Goal: Task Accomplishment & Management: Manage account settings

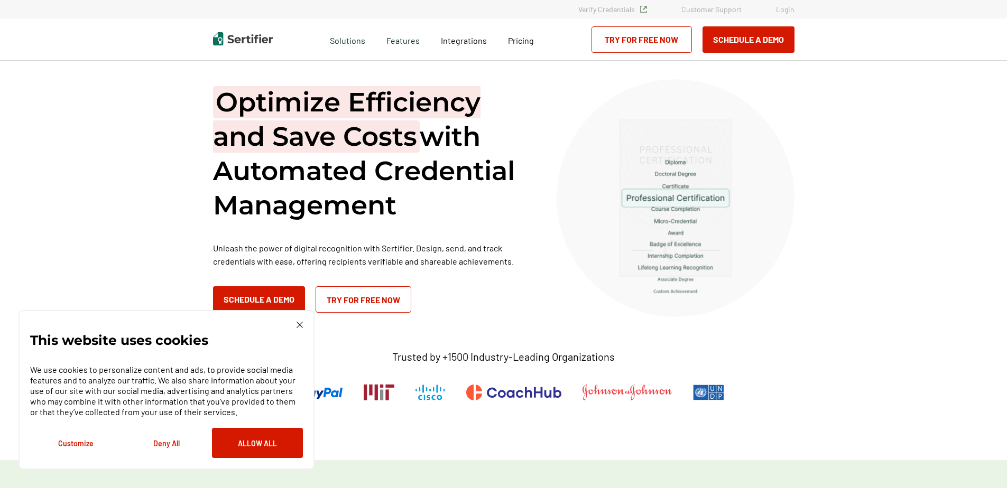
click at [784, 8] on link "Login" at bounding box center [785, 9] width 18 height 9
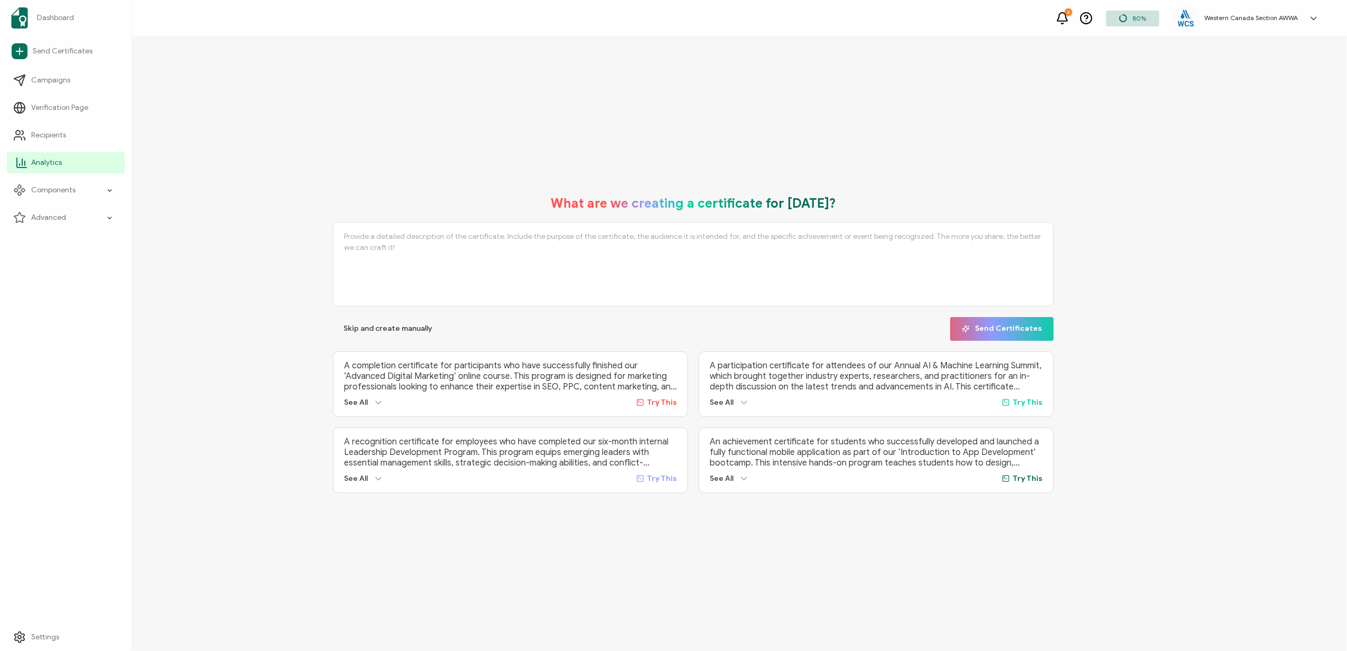
click at [43, 157] on span "Analytics" at bounding box center [46, 162] width 31 height 11
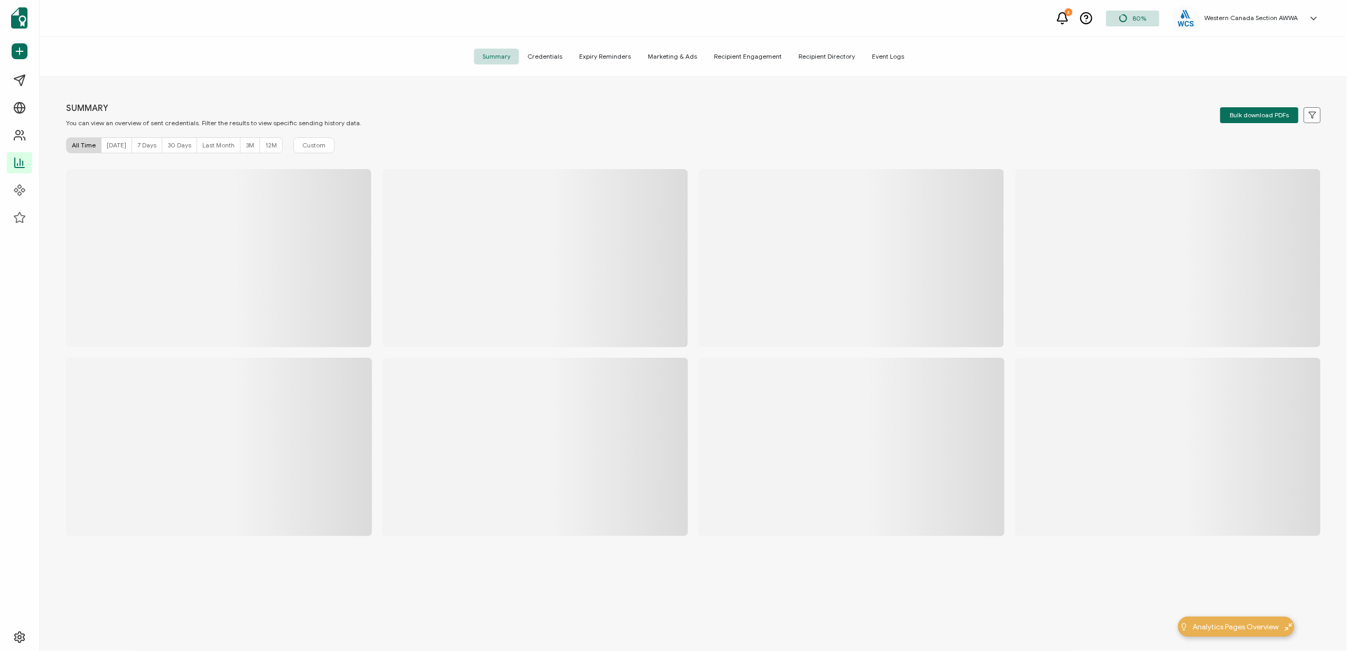
click at [541, 56] on span "Credentials" at bounding box center [545, 57] width 52 height 16
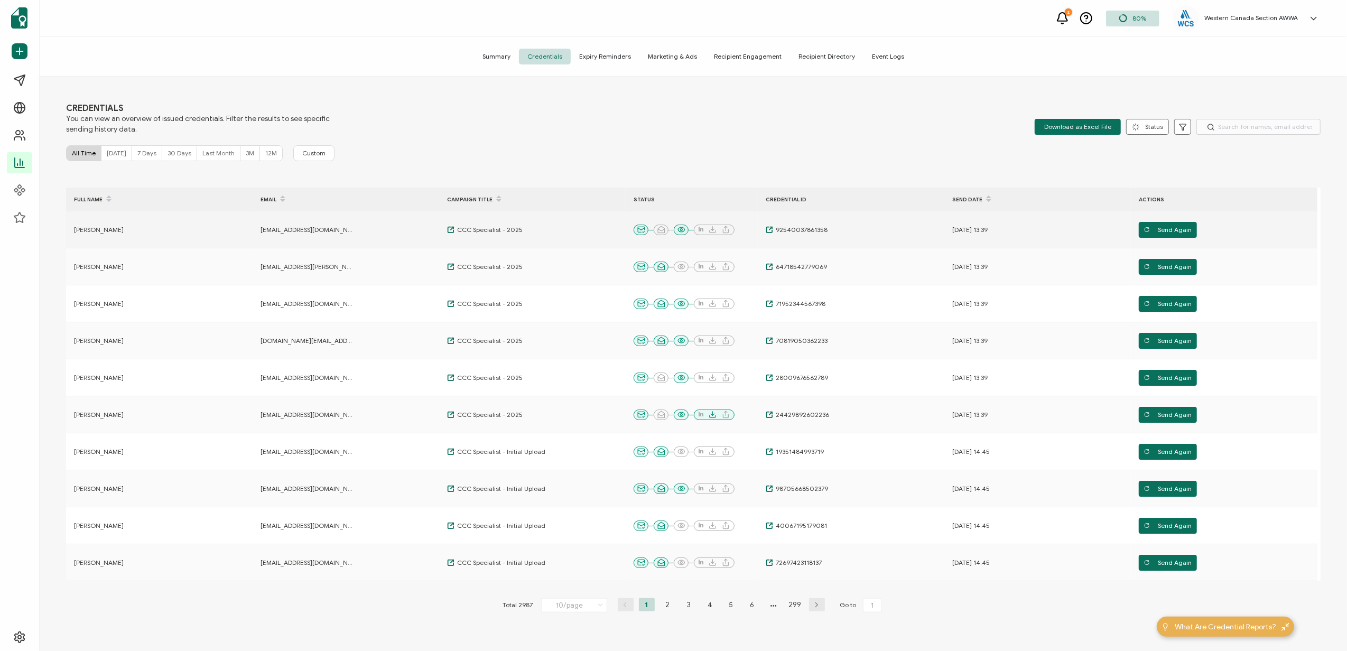
click at [157, 225] on td "[PERSON_NAME]" at bounding box center [159, 229] width 187 height 37
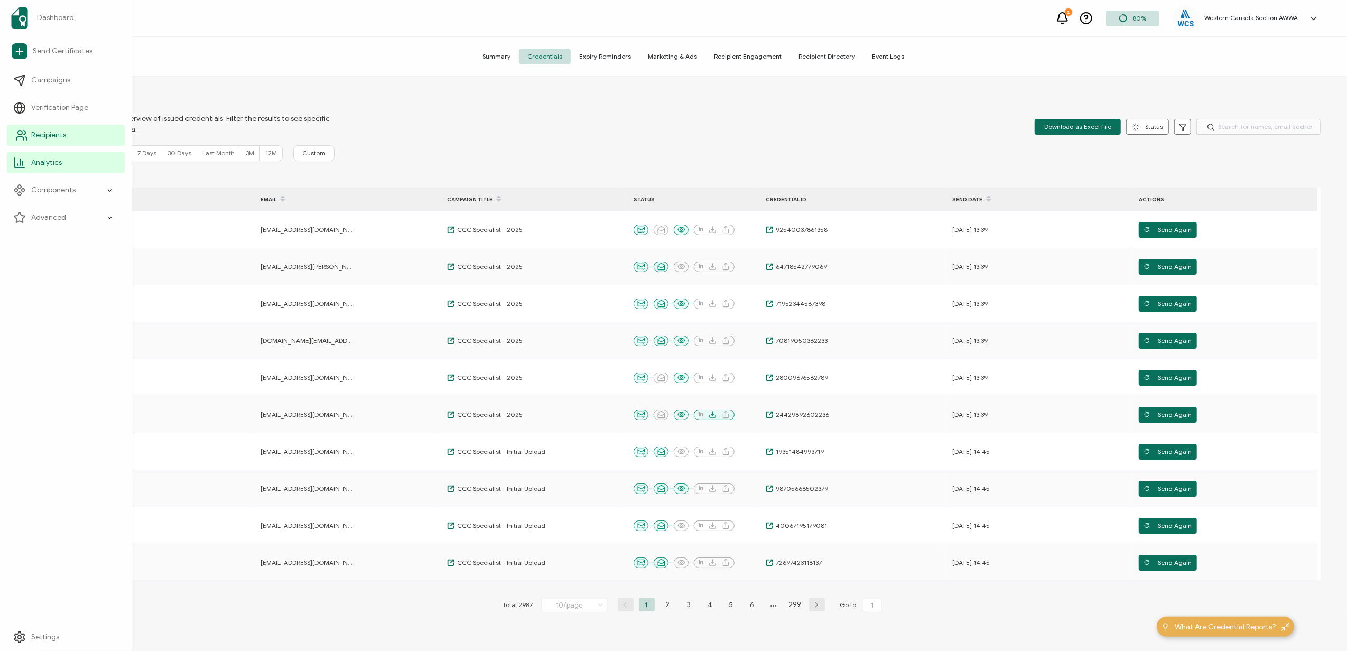
drag, startPoint x: 47, startPoint y: 132, endPoint x: 75, endPoint y: 132, distance: 28.0
click at [47, 132] on span "Recipients" at bounding box center [48, 135] width 35 height 11
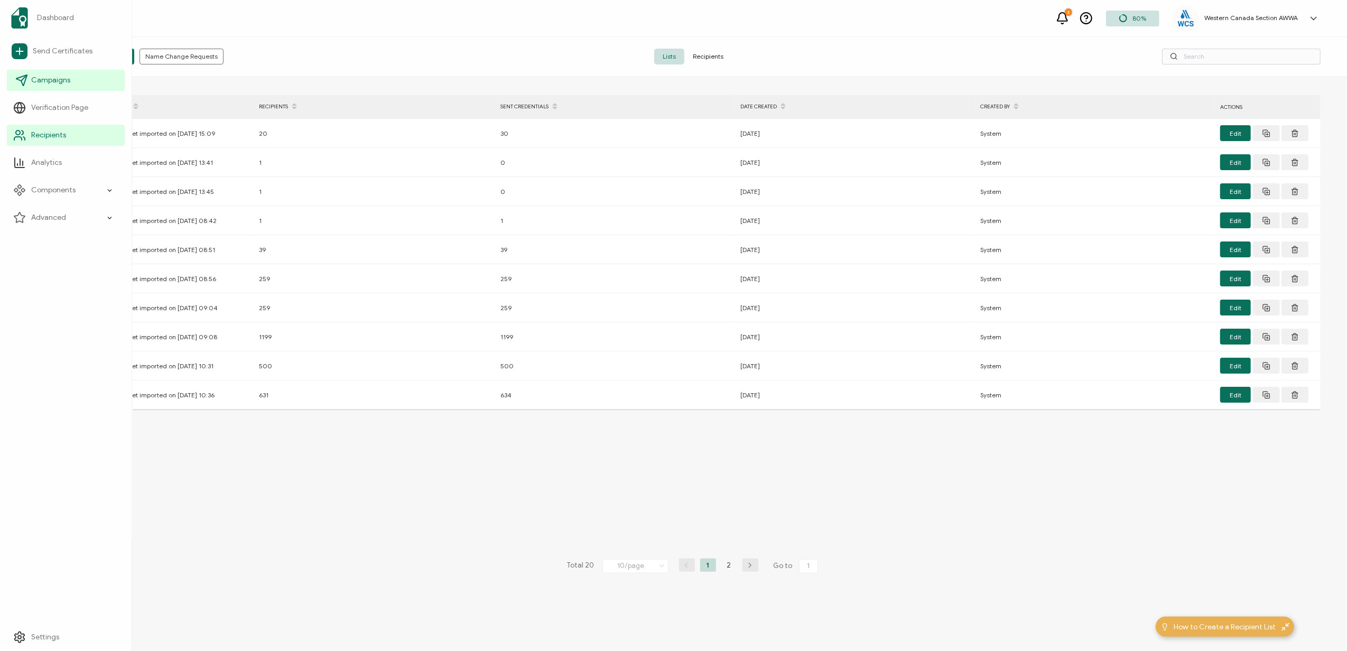
click at [31, 75] on span "Campaigns" at bounding box center [50, 80] width 39 height 11
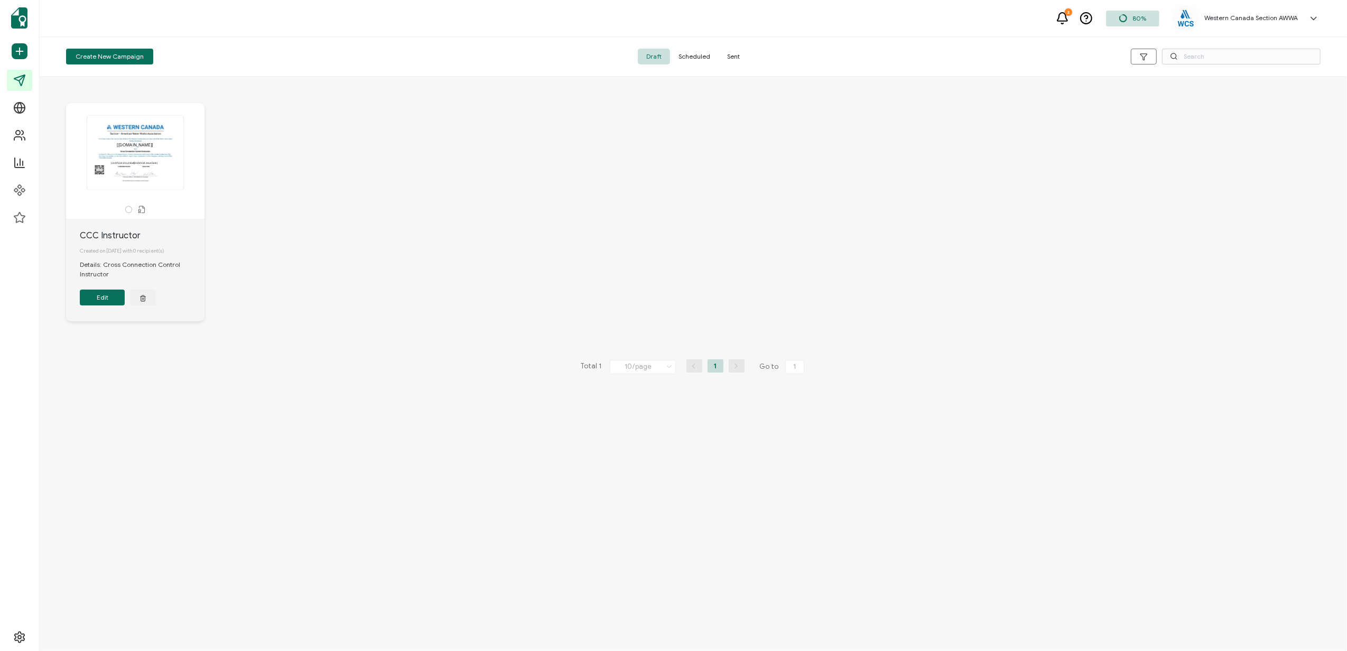
click at [725, 58] on span "Sent" at bounding box center [734, 57] width 30 height 16
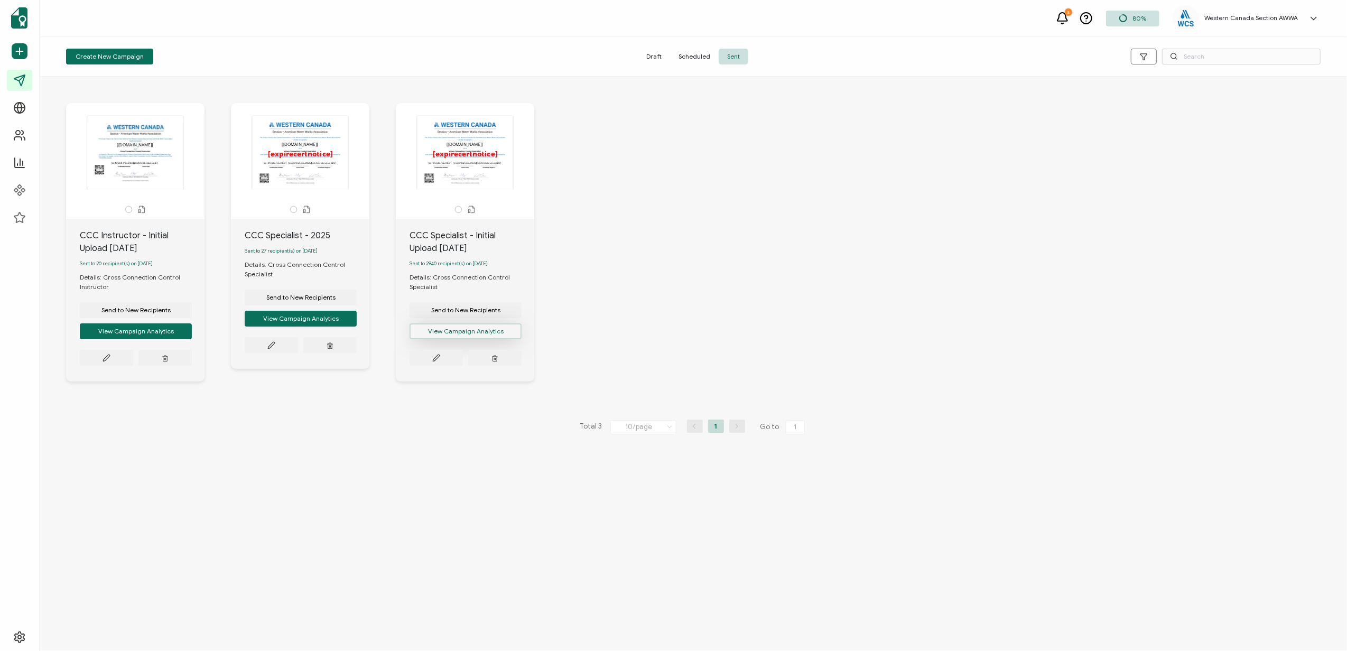
click at [192, 332] on button "View Campaign Analytics" at bounding box center [136, 331] width 112 height 16
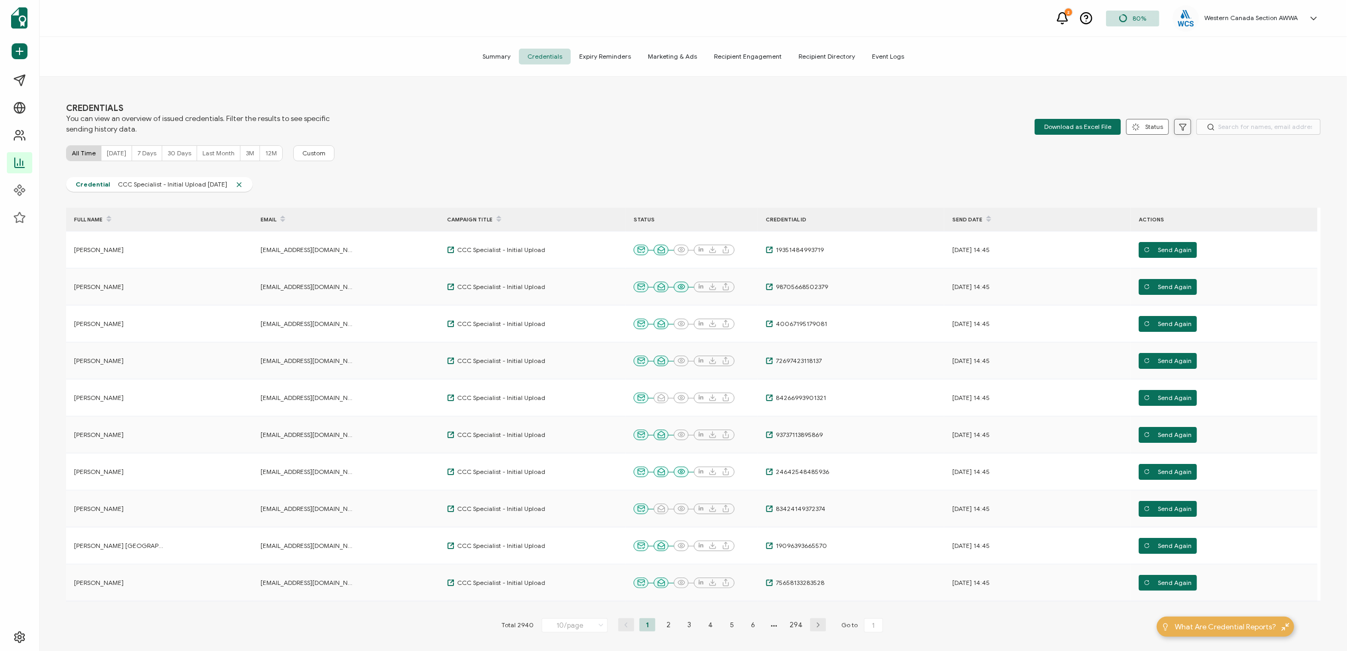
click at [1182, 126] on icon at bounding box center [1183, 127] width 8 height 8
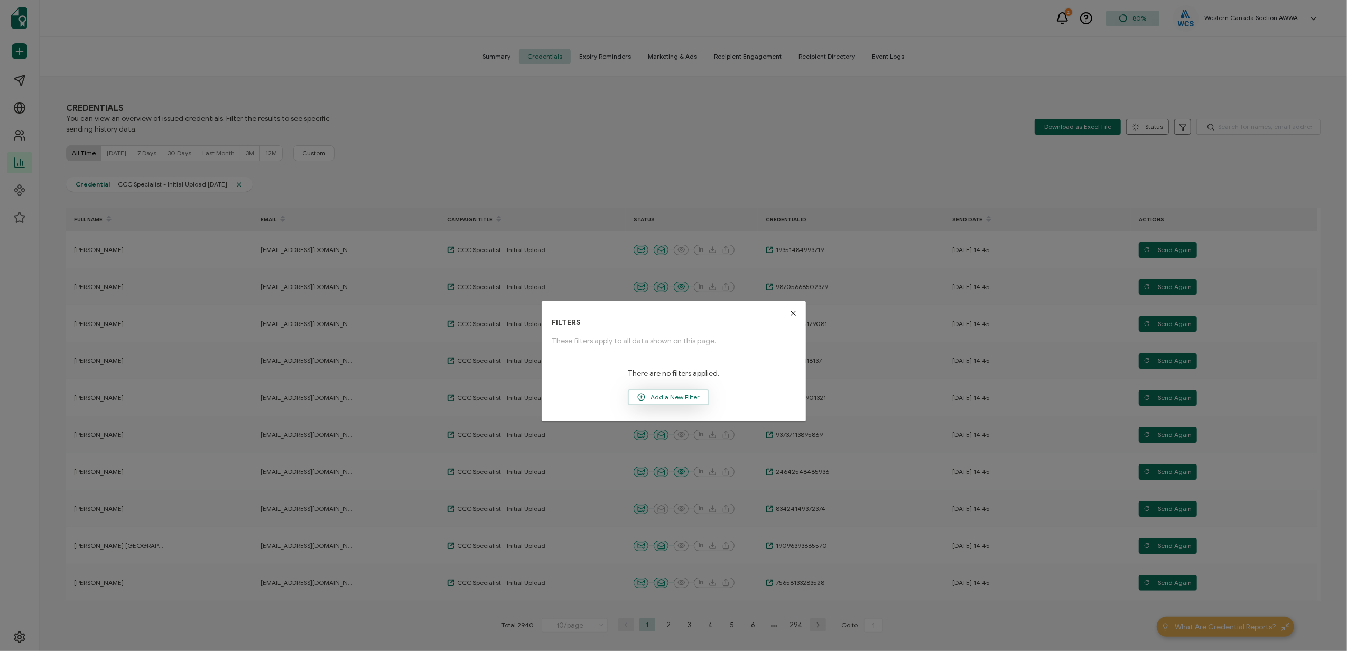
click at [656, 397] on span "Add a New Filter" at bounding box center [668, 397] width 79 height 16
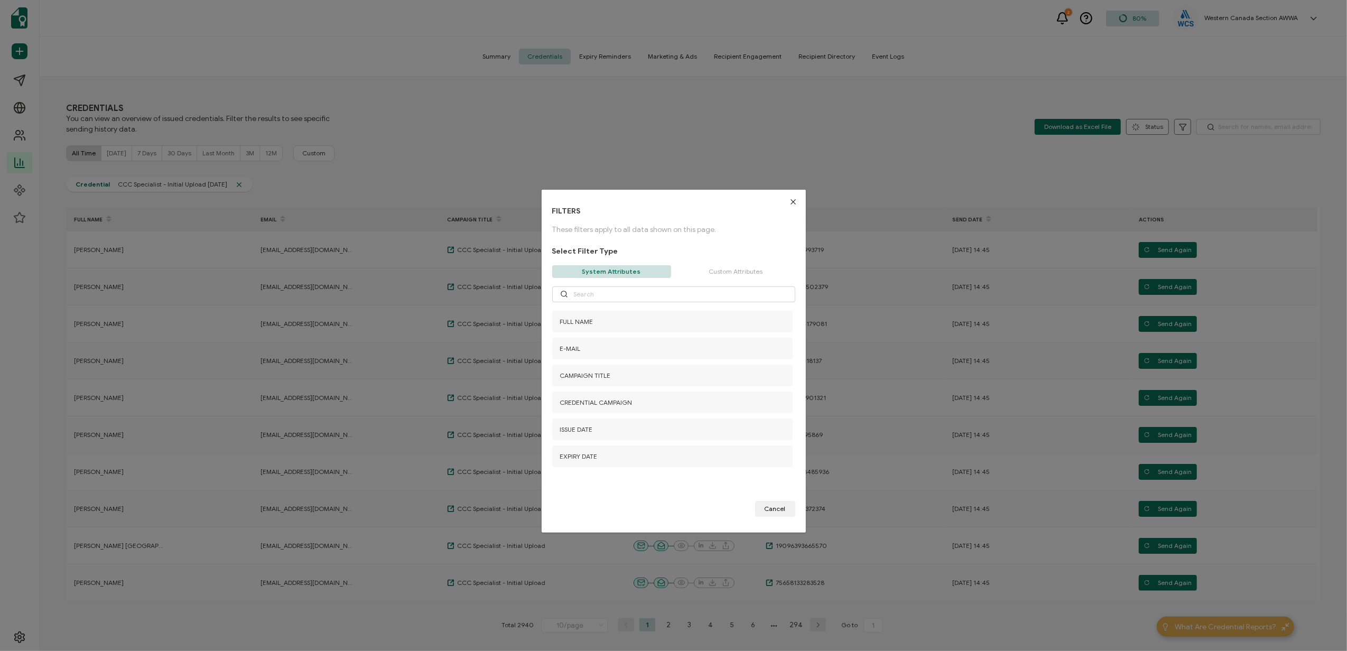
click at [789, 198] on icon "Close" at bounding box center [793, 202] width 8 height 8
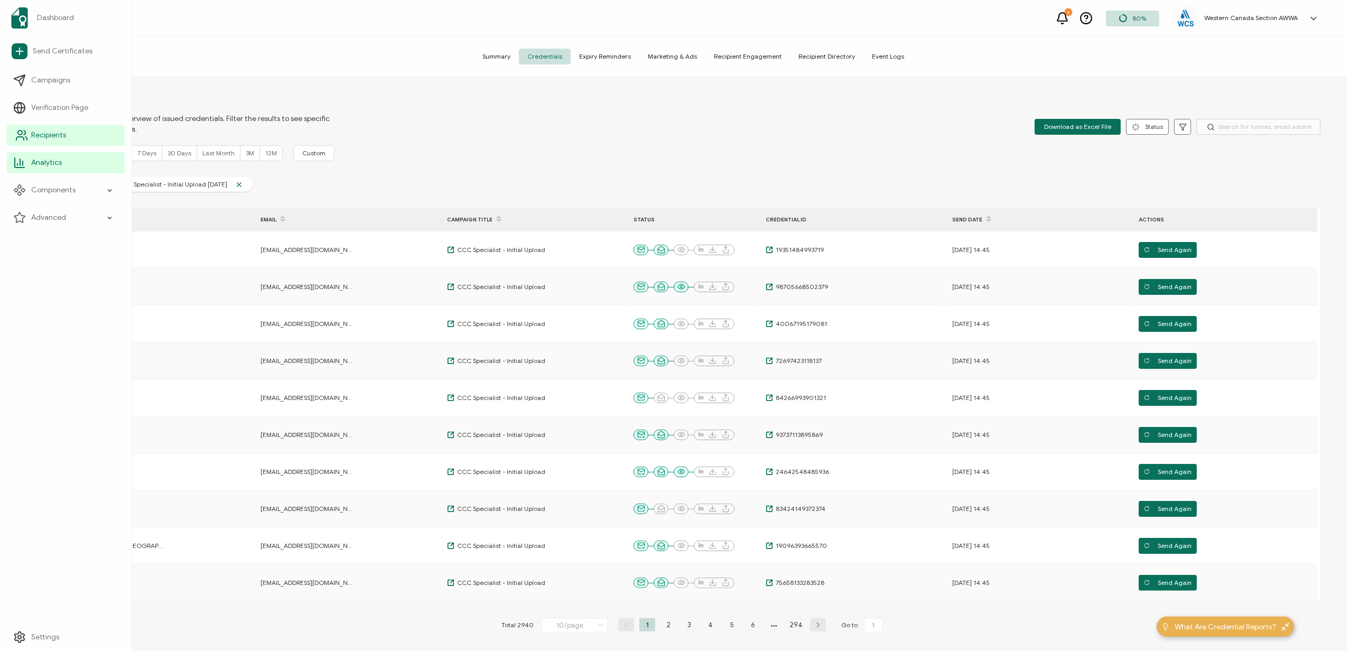
click at [45, 136] on span "Recipients" at bounding box center [48, 135] width 35 height 11
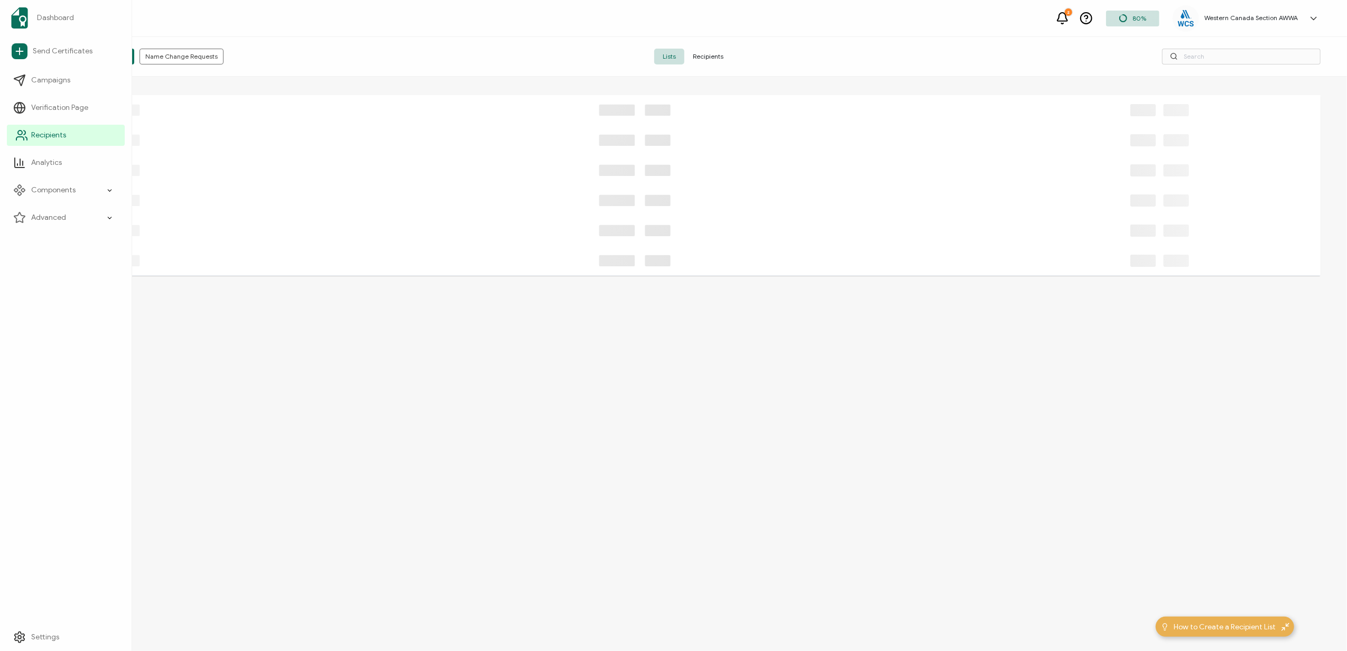
click at [45, 136] on span "Recipients" at bounding box center [48, 135] width 35 height 11
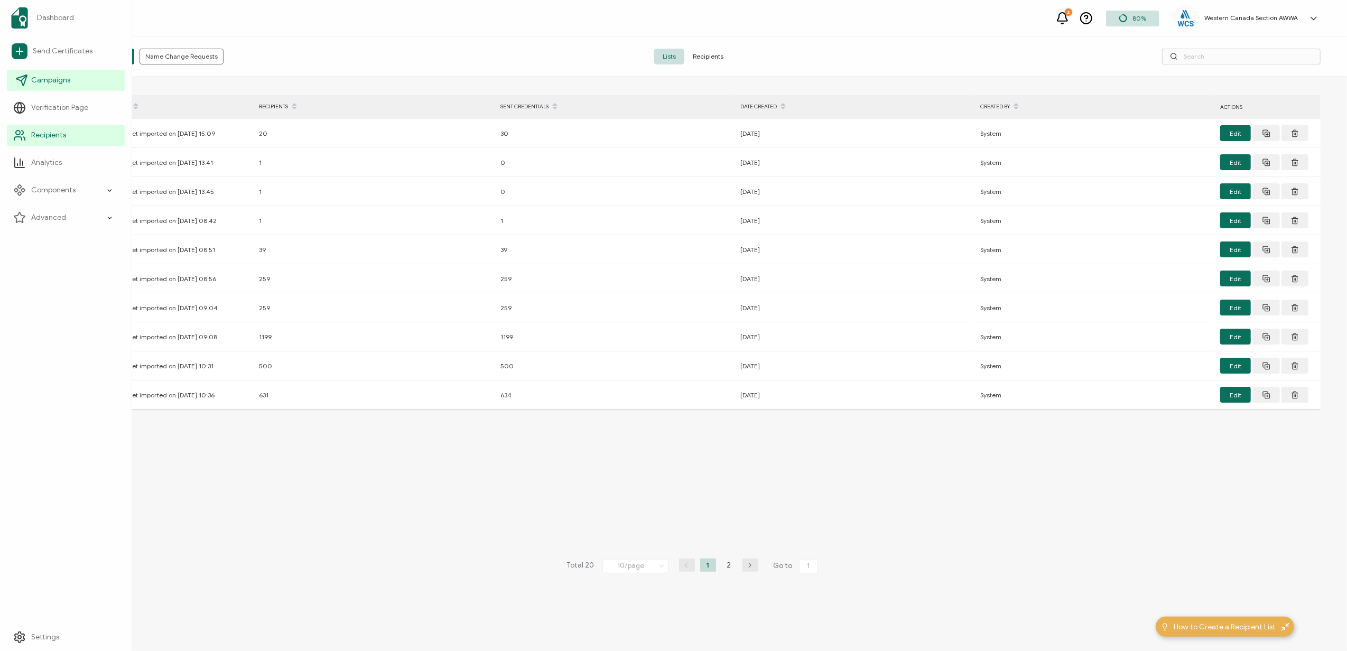
click at [47, 83] on span "Campaigns" at bounding box center [50, 80] width 39 height 11
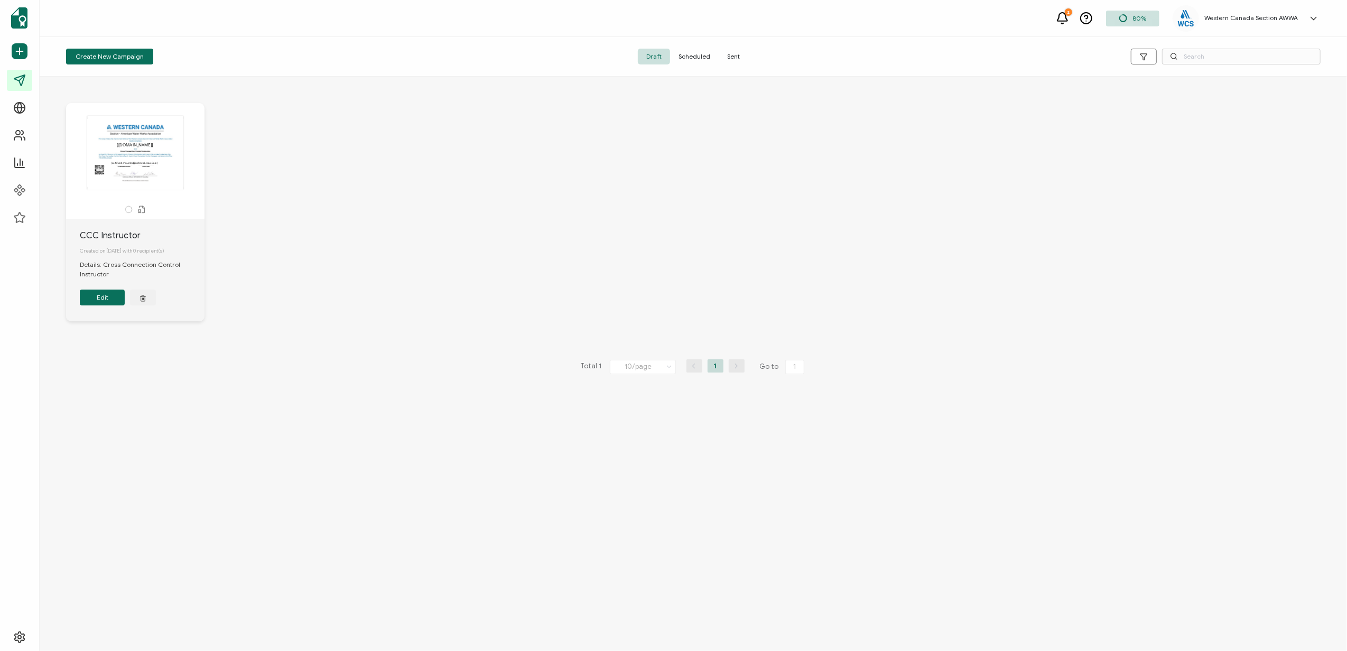
click at [737, 55] on span "Sent" at bounding box center [734, 57] width 30 height 16
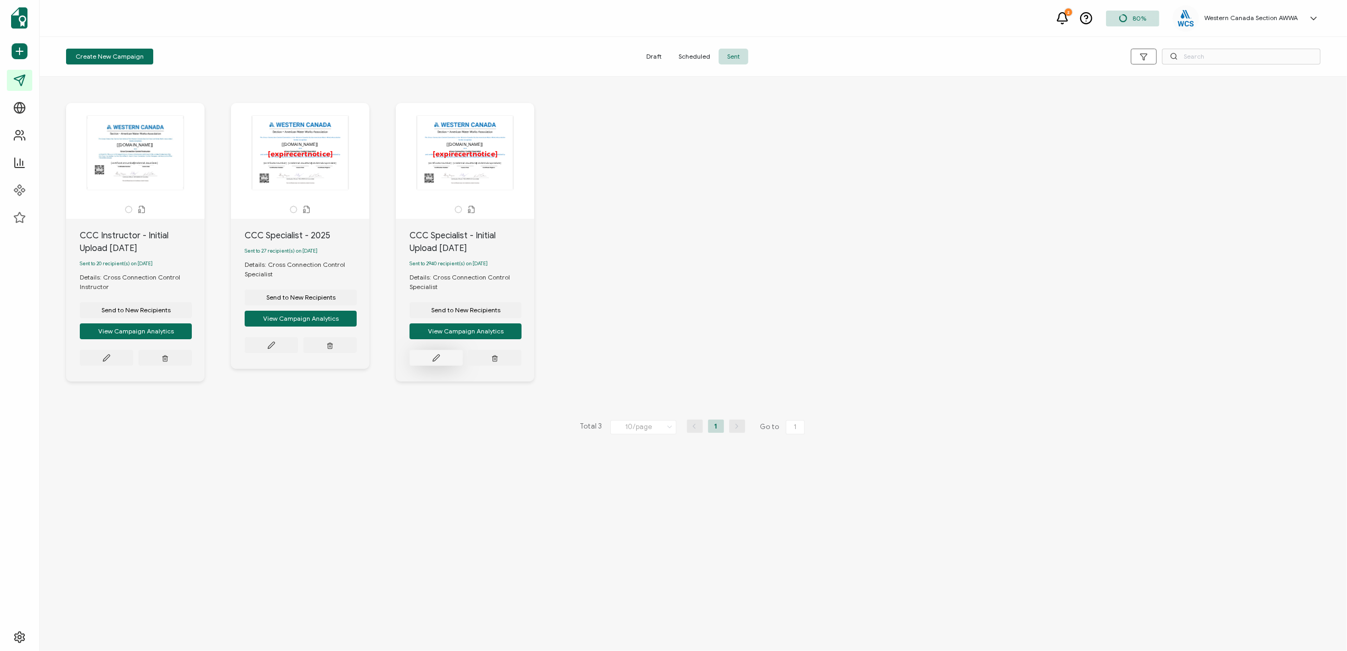
click at [133, 358] on button at bounding box center [106, 358] width 53 height 16
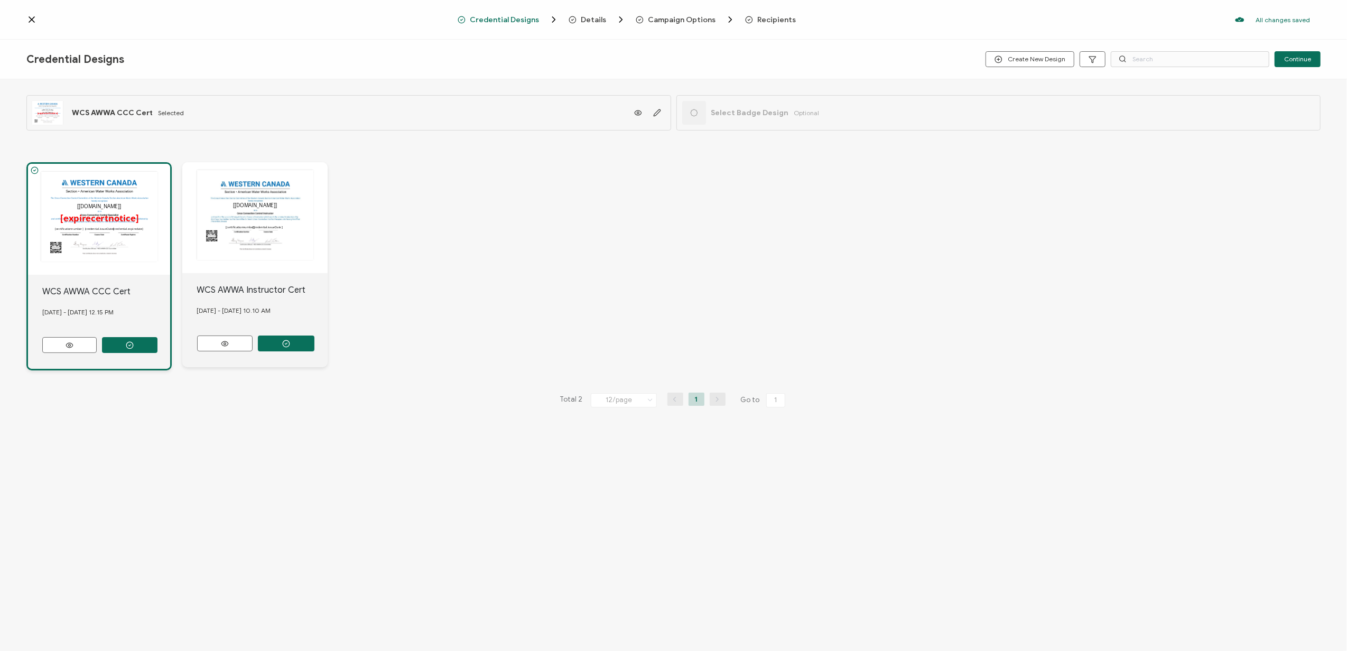
click at [759, 14] on span "Recipients" at bounding box center [770, 19] width 51 height 11
click at [764, 20] on span "Recipients" at bounding box center [776, 20] width 39 height 8
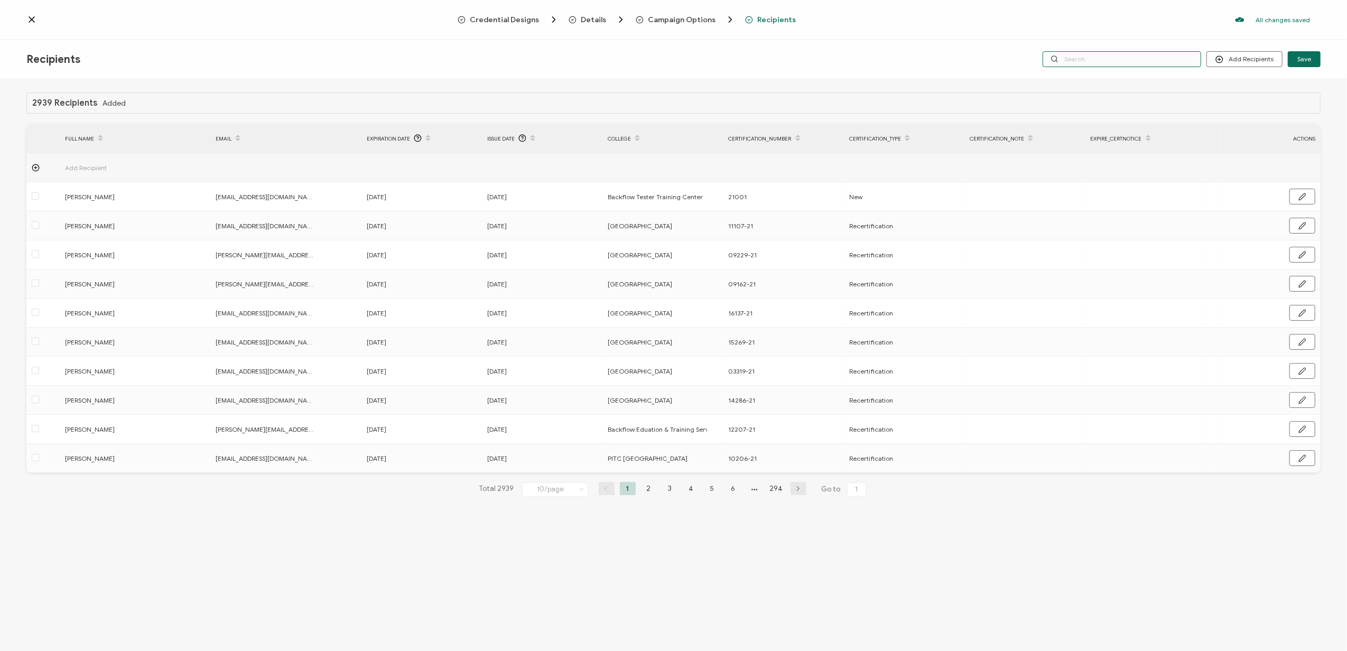
click at [1083, 59] on input "text" at bounding box center [1122, 59] width 159 height 16
type input "1930"
click at [1066, 59] on input "1930" at bounding box center [1122, 59] width 159 height 16
drag, startPoint x: 1091, startPoint y: 58, endPoint x: 1065, endPoint y: 56, distance: 25.5
click at [1065, 56] on input "1930" at bounding box center [1122, 59] width 159 height 16
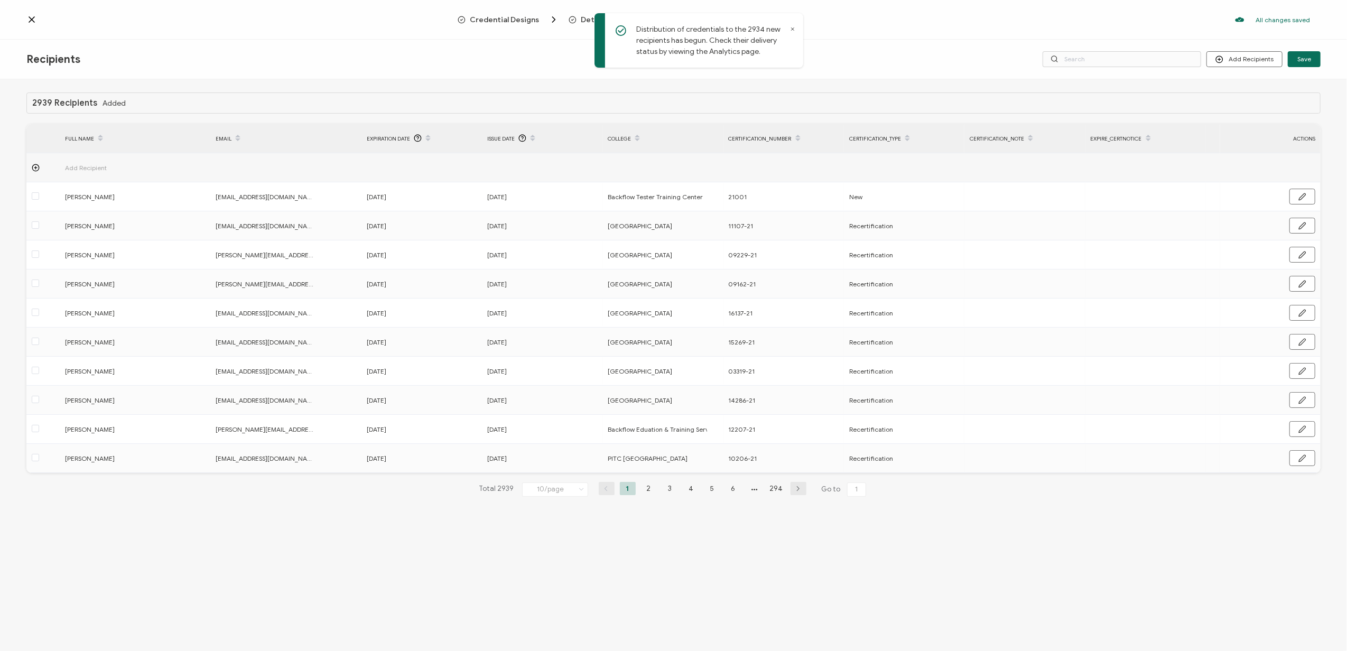
click at [423, 140] on span at bounding box center [428, 138] width 13 height 18
click at [426, 134] on icon at bounding box center [427, 134] width 5 height 5
click at [427, 136] on icon at bounding box center [427, 134] width 5 height 5
click at [438, 180] on td at bounding box center [421, 167] width 120 height 29
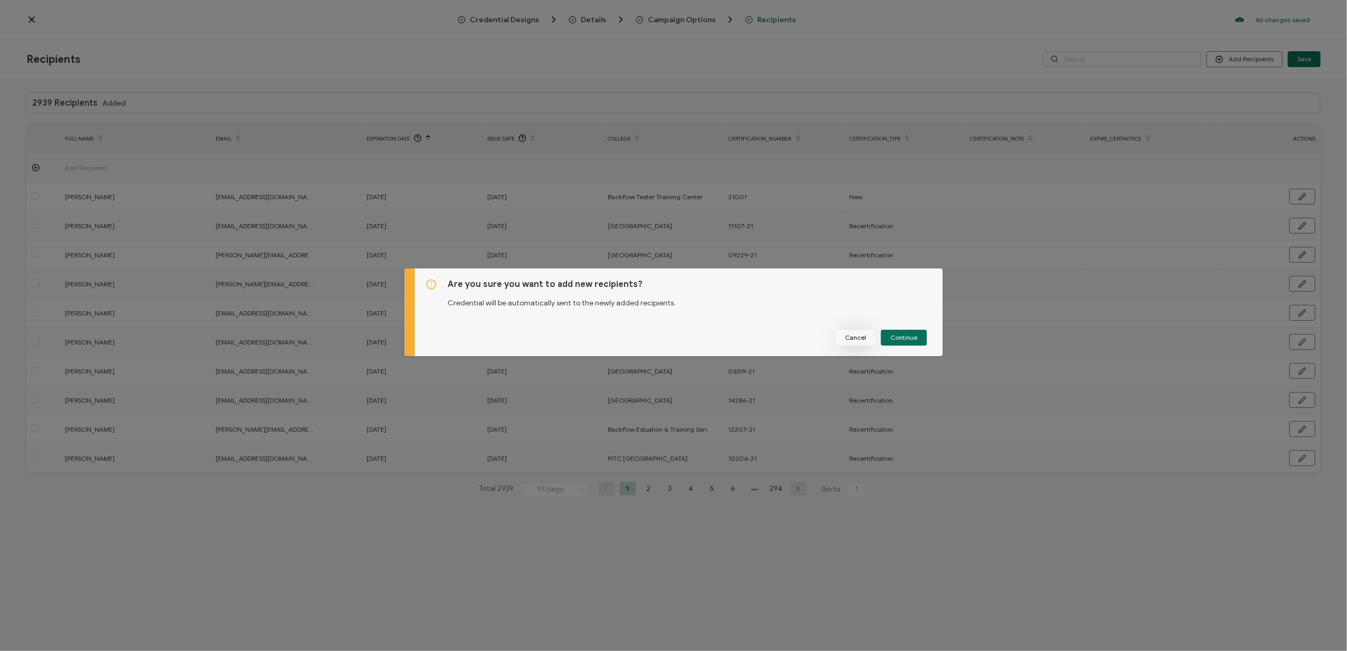
click at [852, 339] on span "Cancel" at bounding box center [855, 337] width 21 height 6
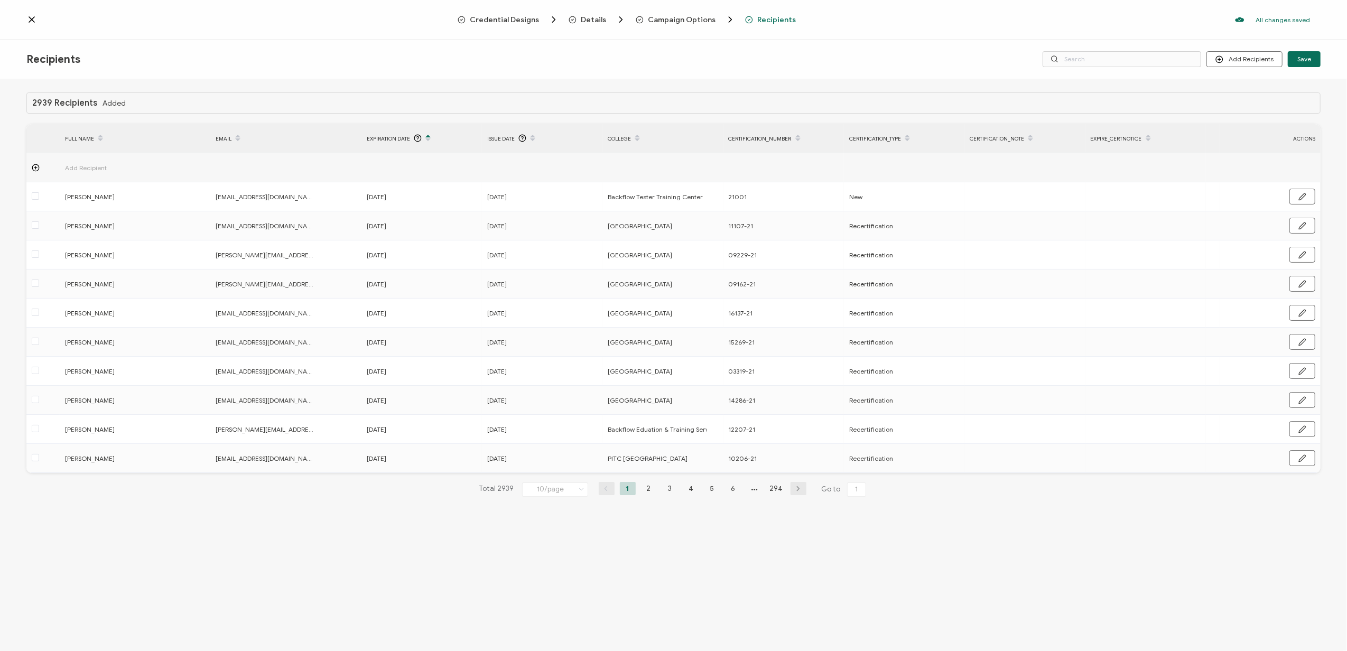
click at [328, 541] on div "2939 Recipients Added FULL NAME EMAIL Expiration Date Issue Date College Certif…" at bounding box center [673, 366] width 1347 height 574
click at [426, 136] on icon at bounding box center [427, 134] width 5 height 5
drag, startPoint x: 850, startPoint y: 485, endPoint x: 871, endPoint y: 485, distance: 21.1
click at [871, 485] on div "Total 2939 10/page 10/page 20/page 50/page 100/page 1 2 3 4 5 6 294 Go to 1" at bounding box center [673, 489] width 1294 height 17
type input "294"
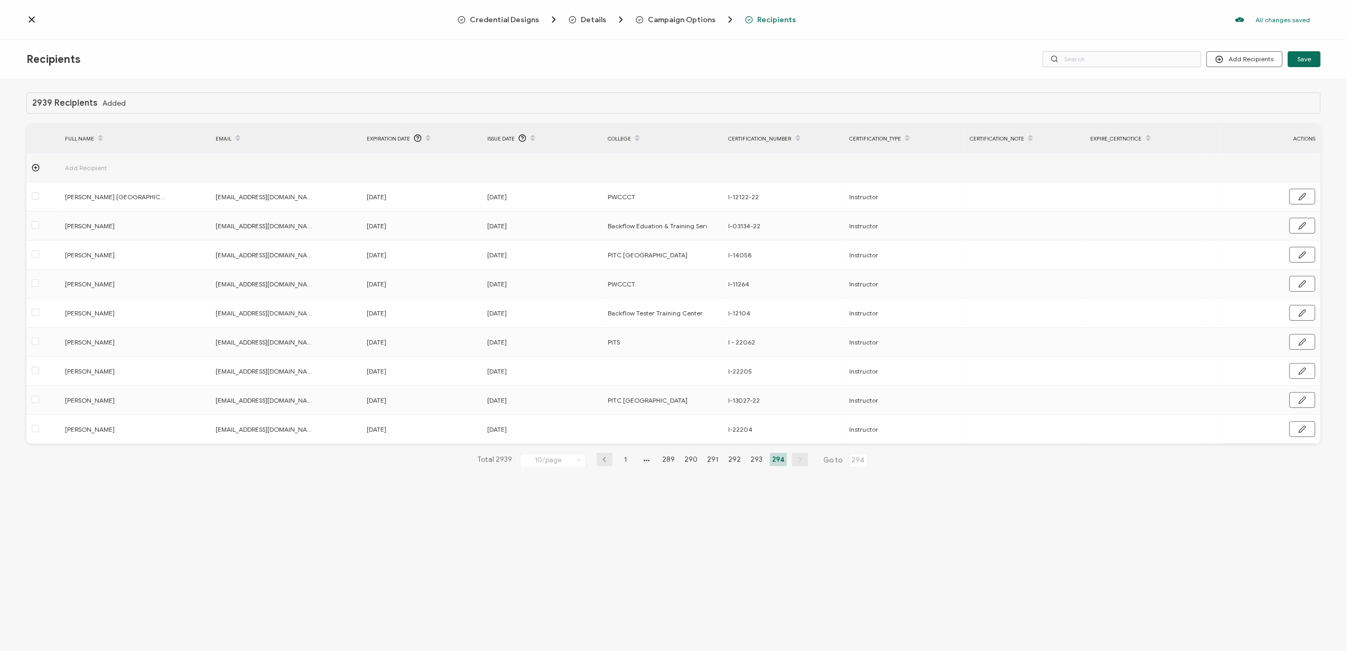
click at [400, 140] on span "Expiration Date" at bounding box center [388, 139] width 43 height 12
click at [577, 460] on icon at bounding box center [579, 460] width 11 height 12
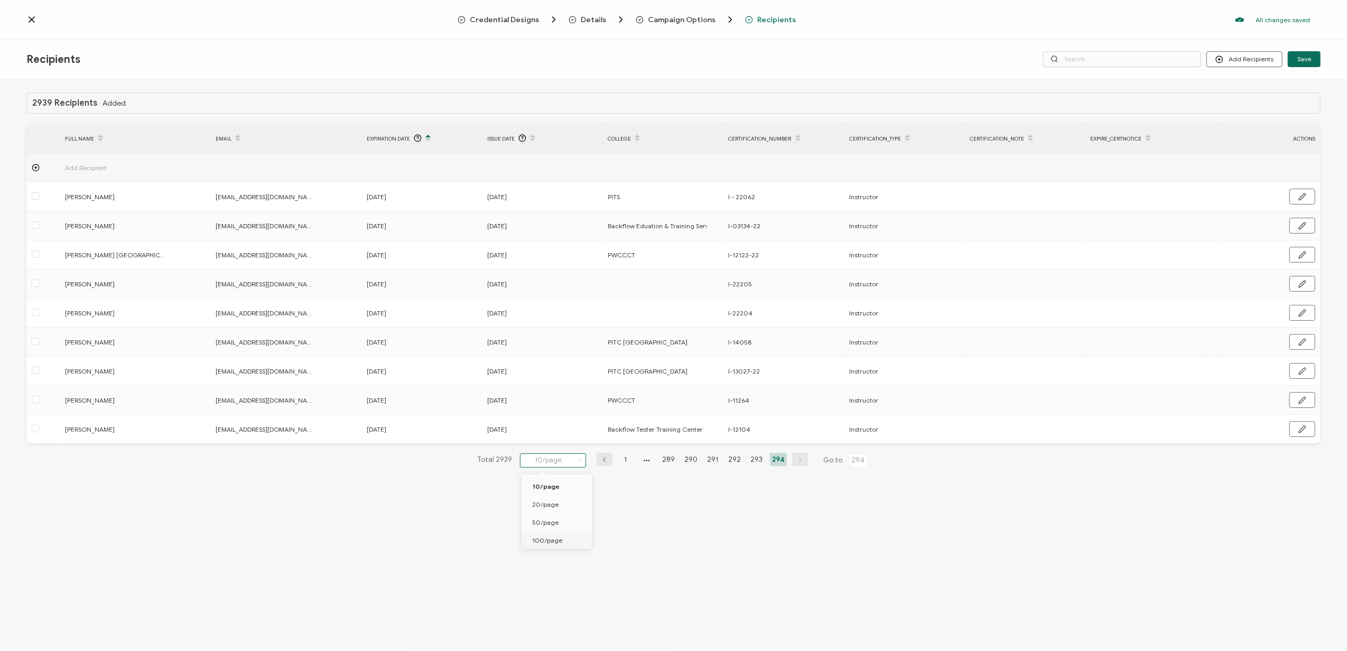
click at [535, 544] on li "100/page" at bounding box center [559, 541] width 74 height 18
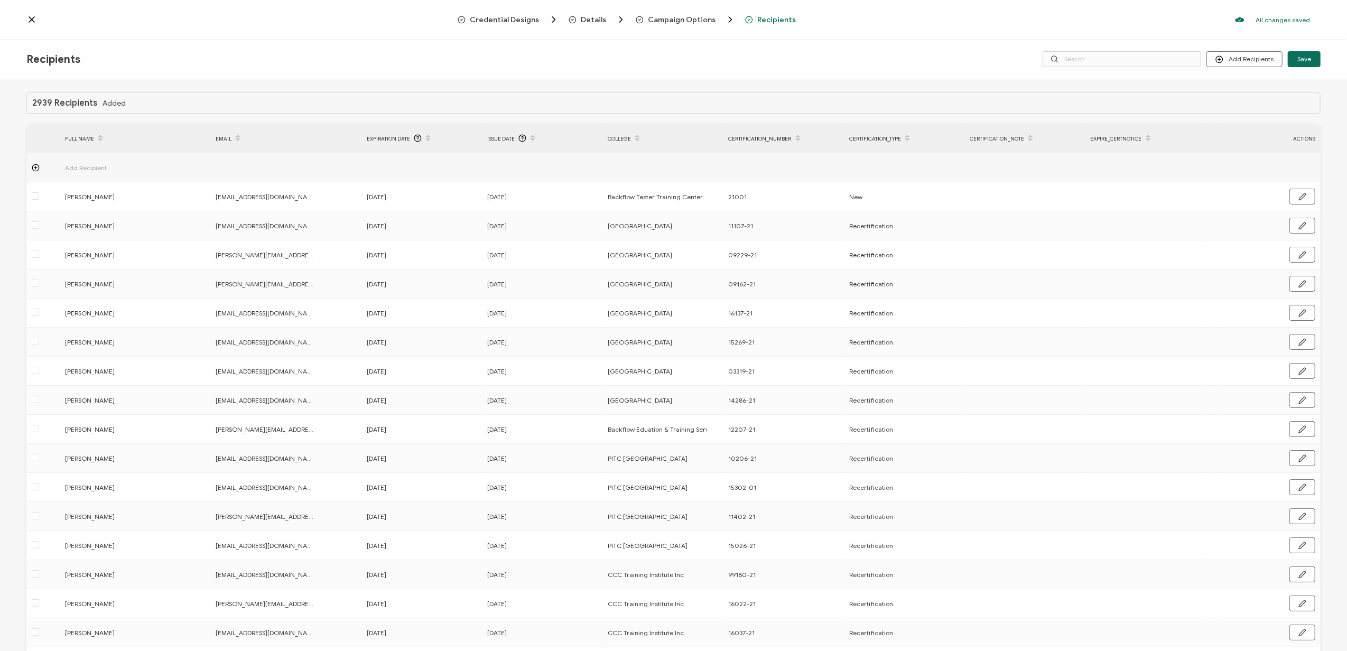
click at [384, 135] on span "Expiration Date" at bounding box center [388, 139] width 43 height 12
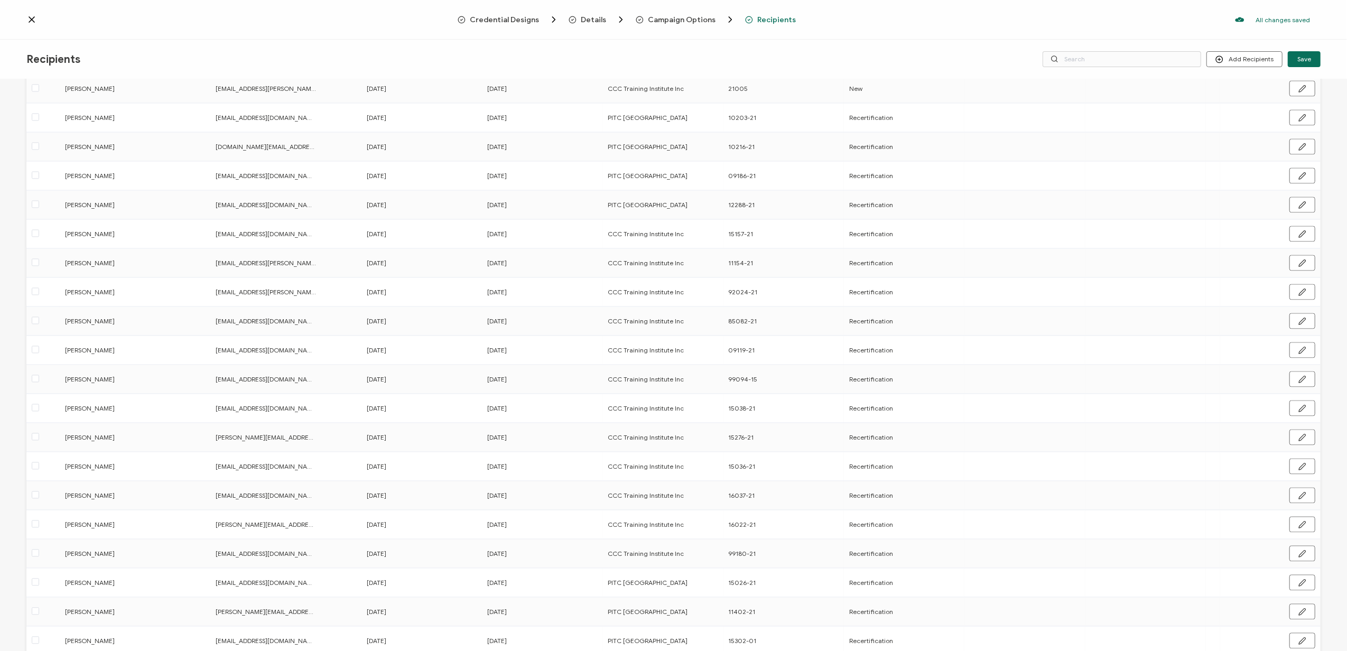
scroll to position [2495, 0]
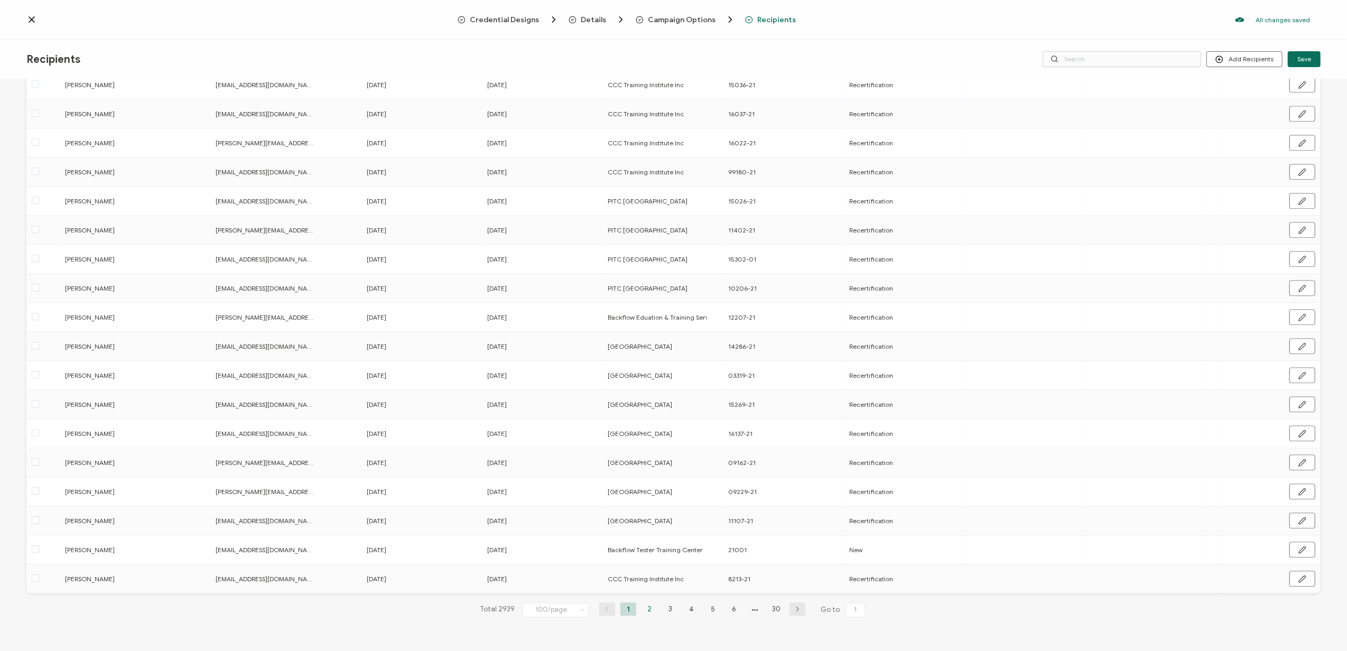
click at [649, 605] on li "2" at bounding box center [650, 608] width 16 height 13
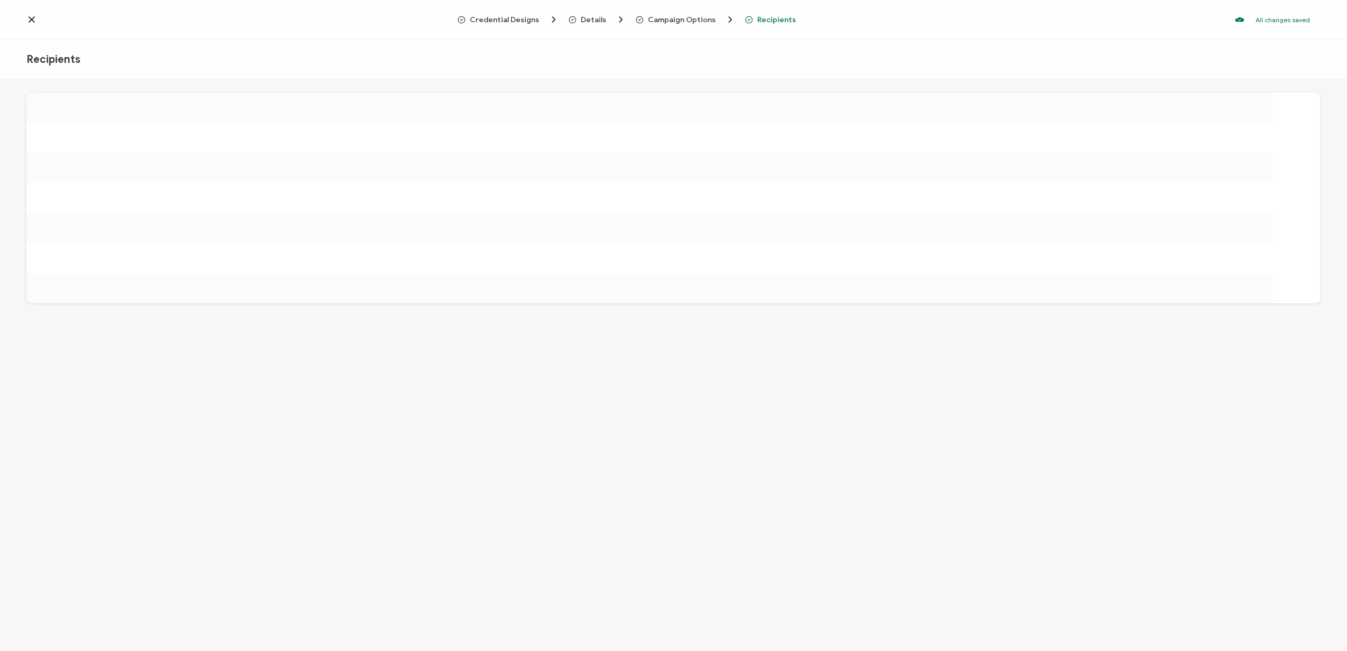
scroll to position [0, 0]
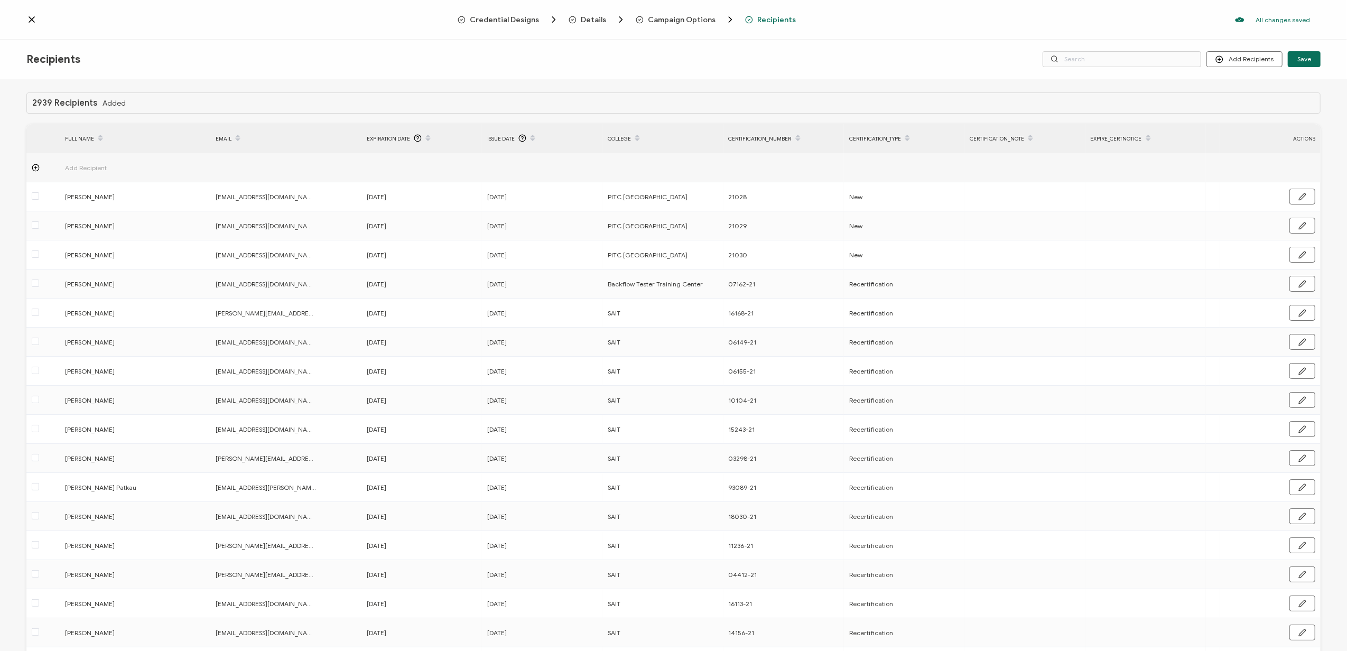
click at [393, 133] on span "Expiration Date" at bounding box center [388, 139] width 43 height 12
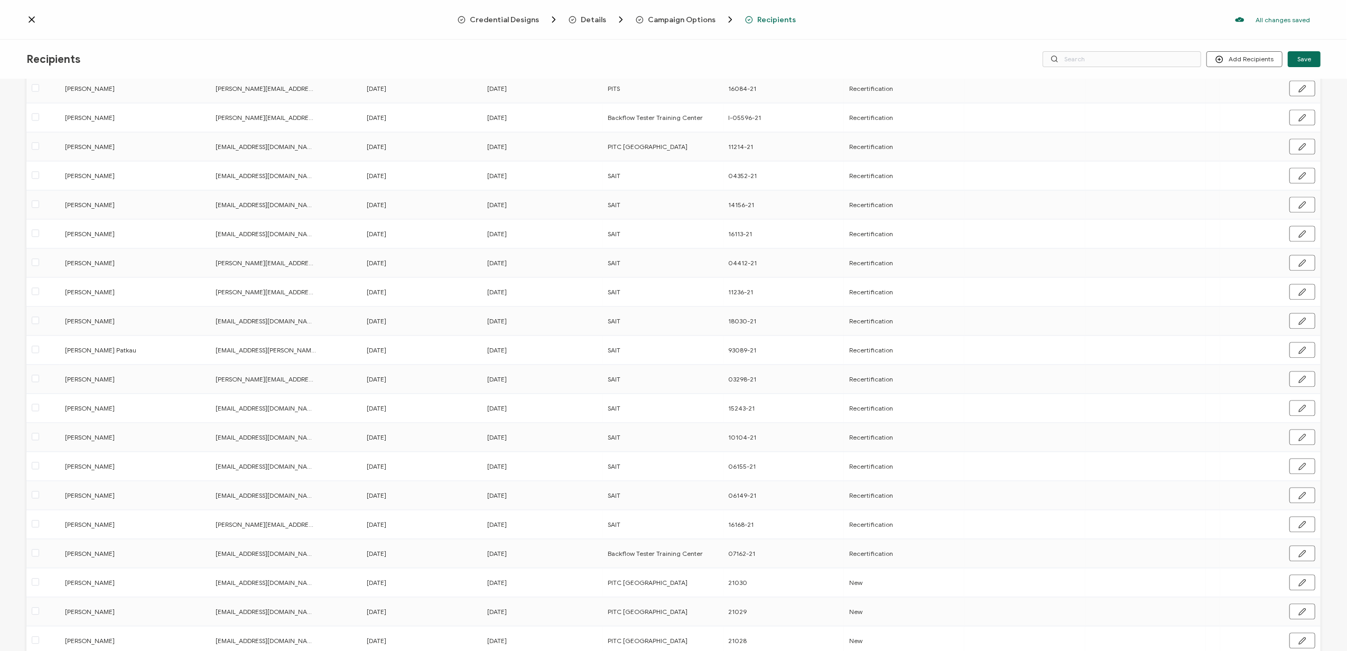
scroll to position [2495, 0]
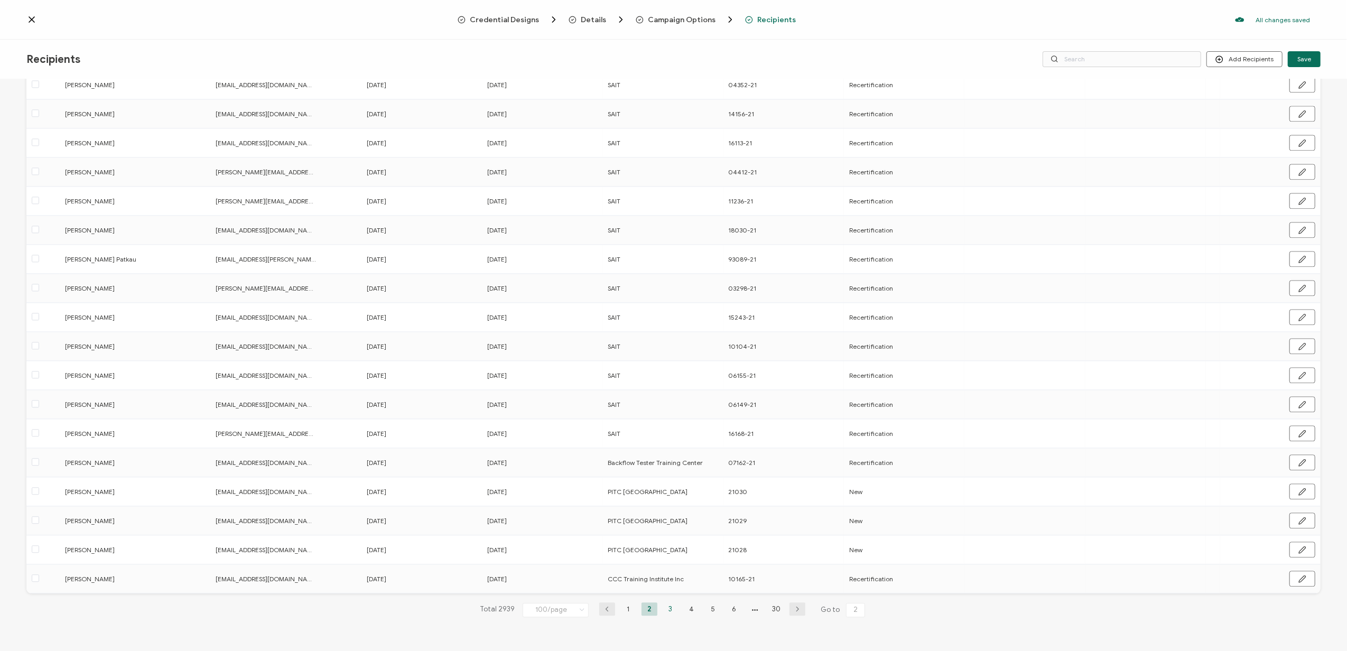
click at [671, 609] on li "3" at bounding box center [671, 608] width 16 height 13
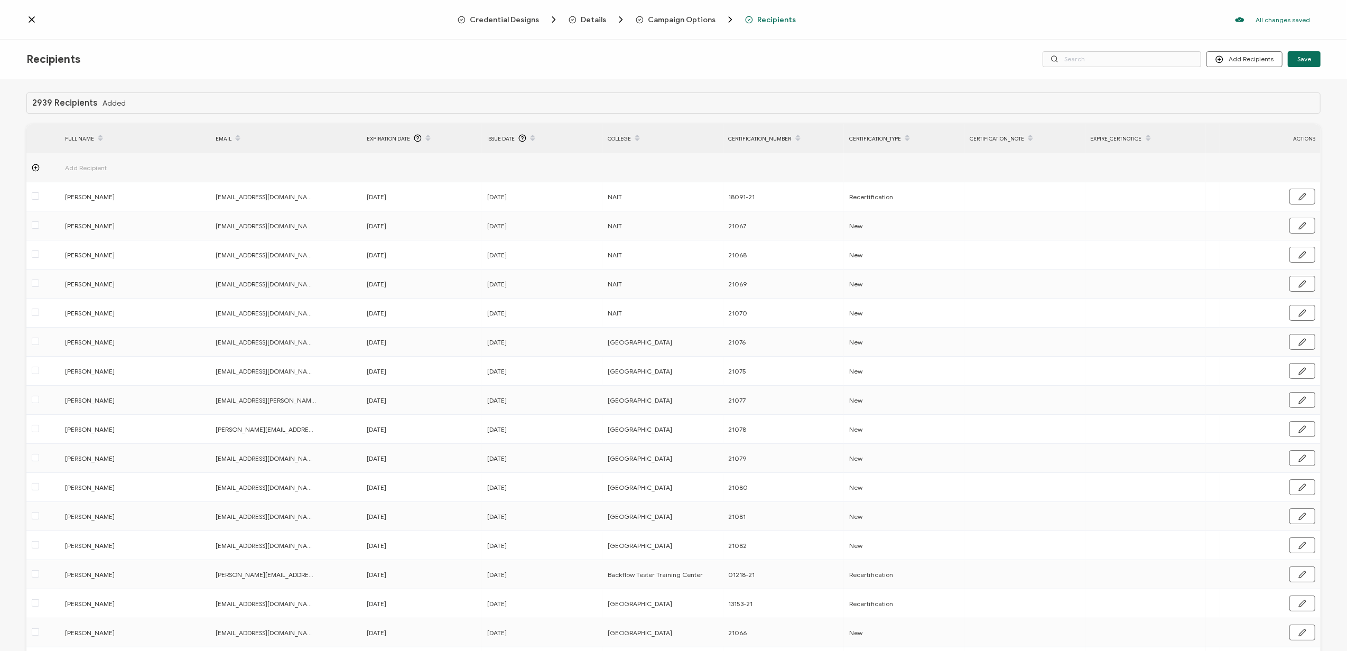
click at [393, 138] on span "Expiration Date" at bounding box center [388, 139] width 43 height 12
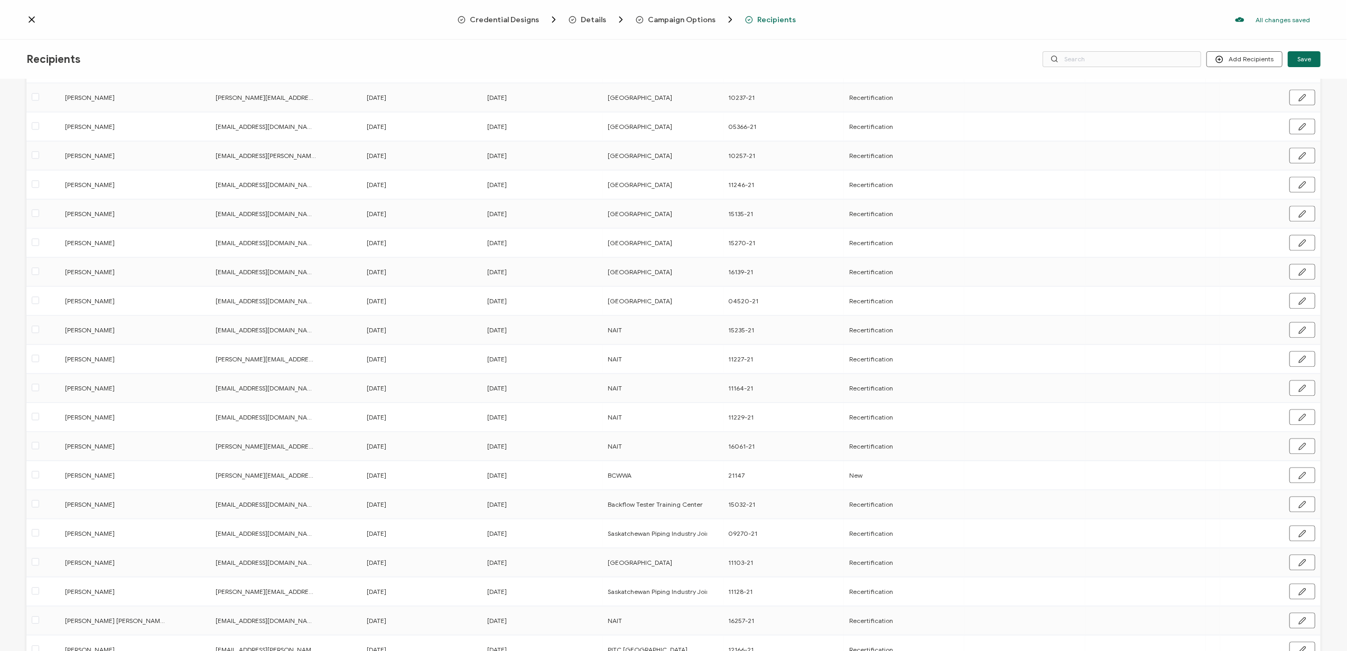
scroll to position [2495, 0]
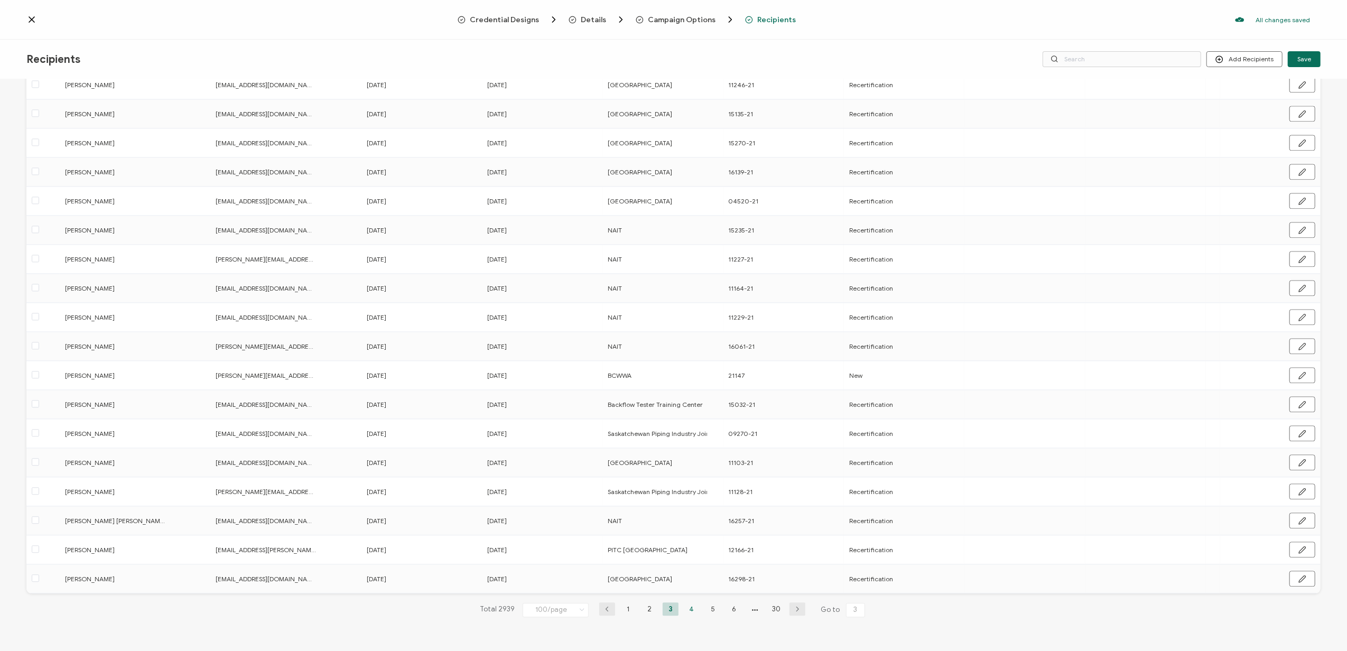
click at [692, 606] on li "4" at bounding box center [692, 608] width 16 height 13
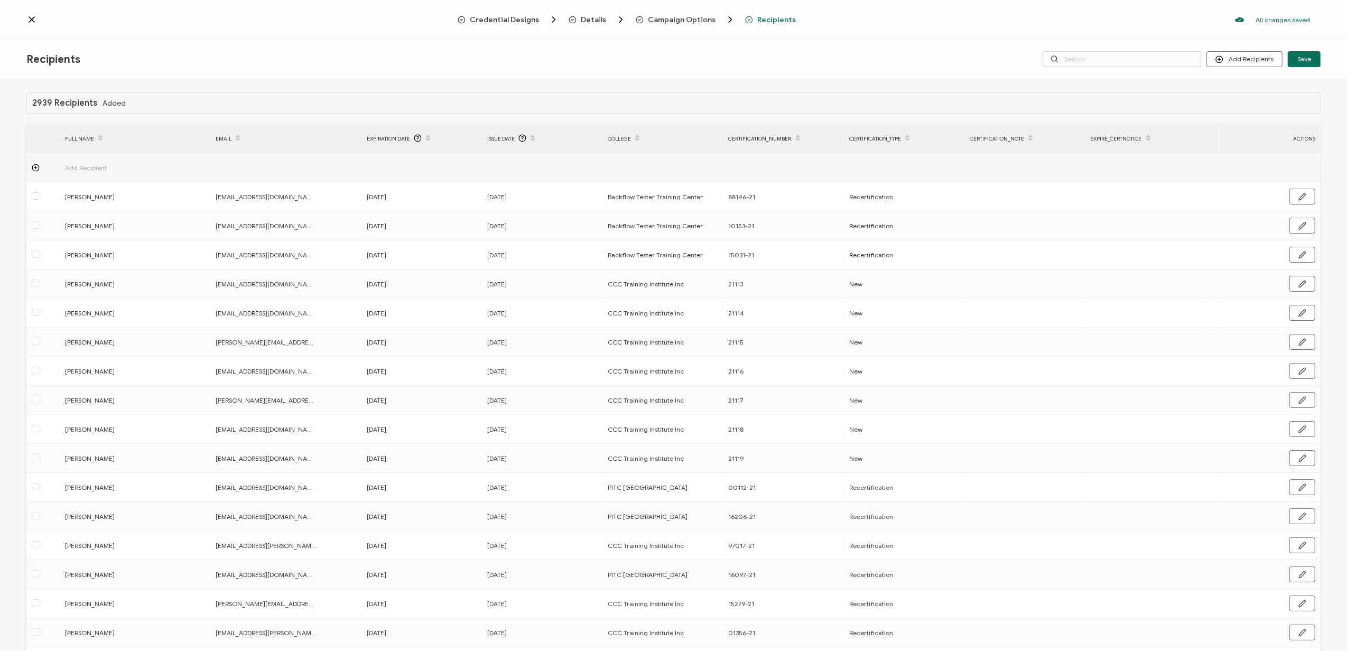
click at [395, 136] on span "Expiration Date" at bounding box center [388, 139] width 43 height 12
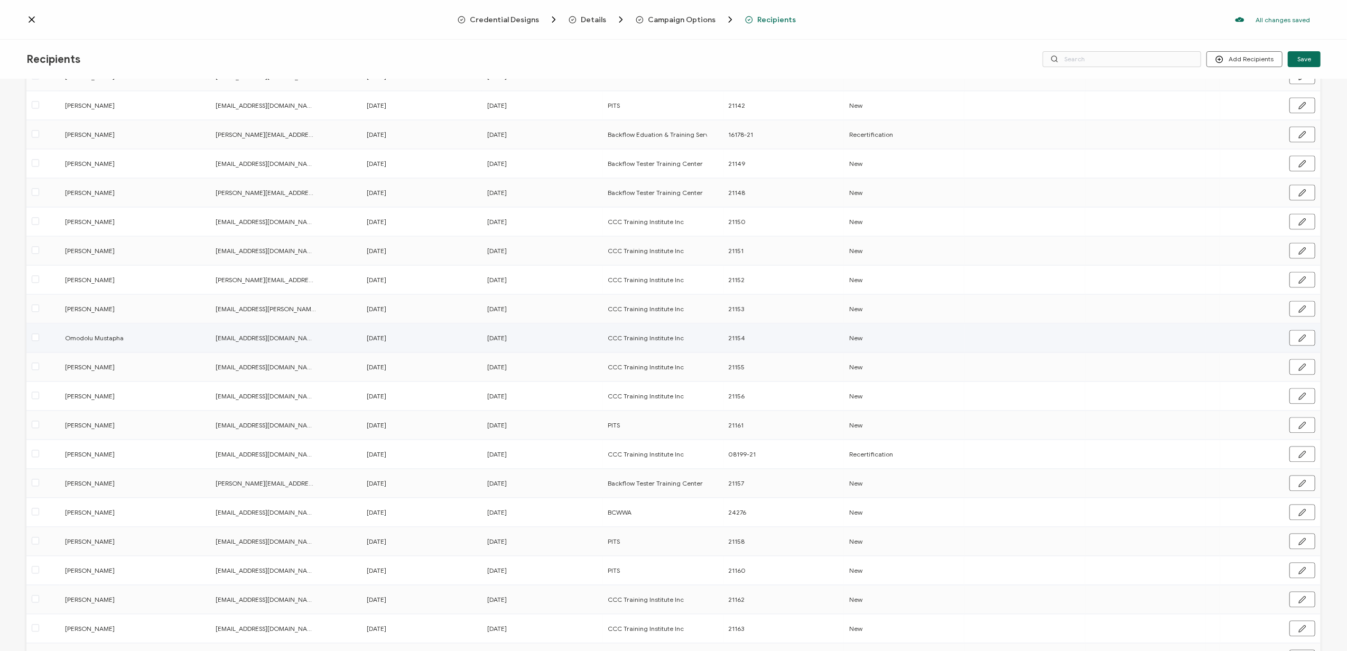
scroll to position [2495, 0]
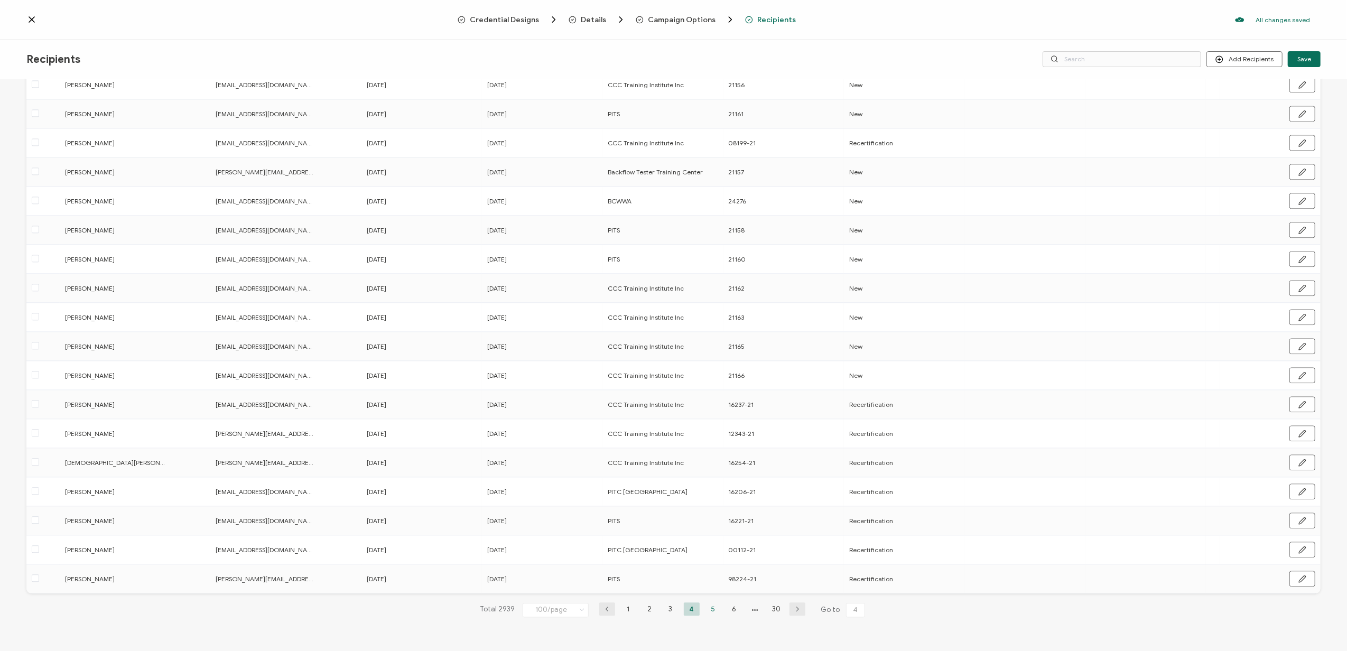
click at [710, 609] on li "5" at bounding box center [713, 608] width 16 height 13
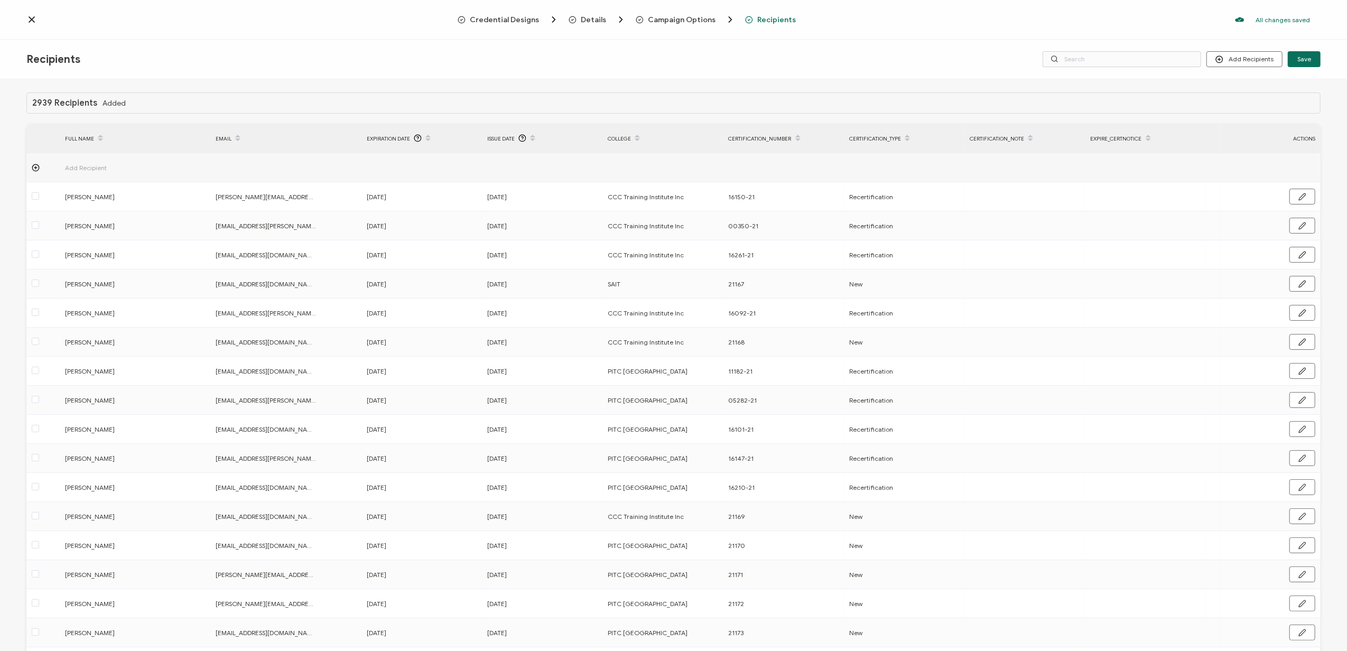
click at [395, 137] on span "Expiration Date" at bounding box center [388, 139] width 43 height 12
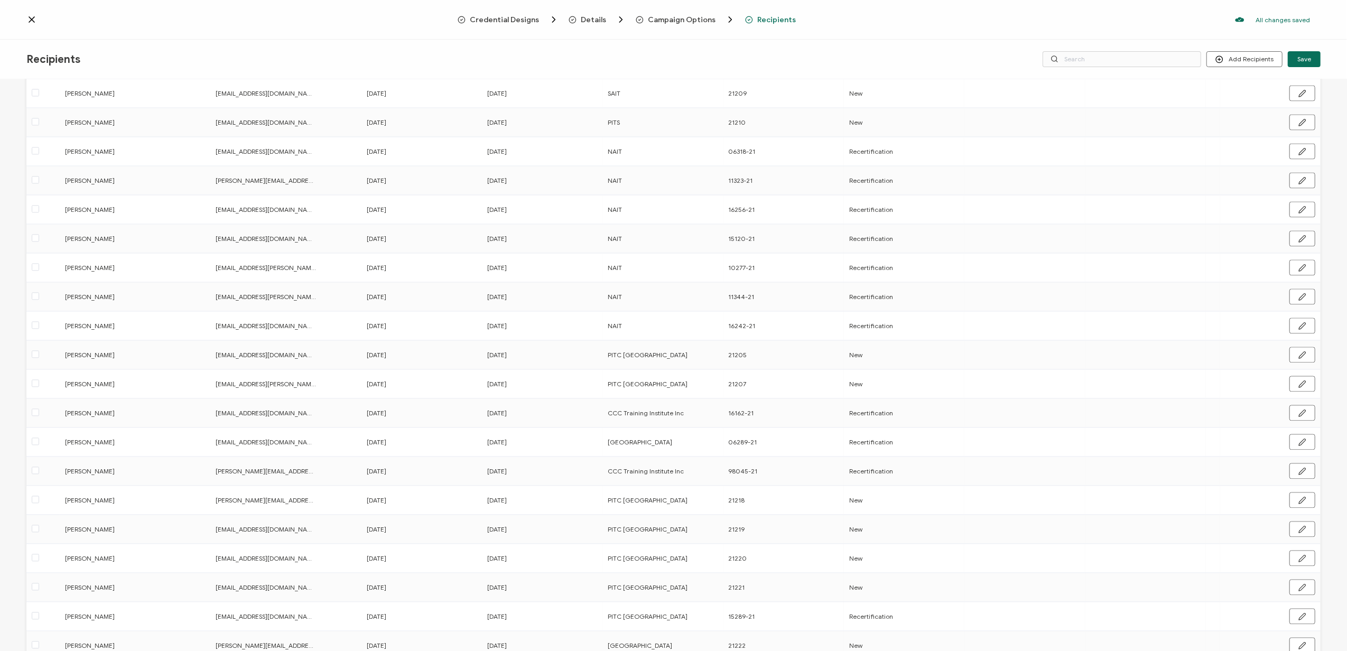
scroll to position [2495, 0]
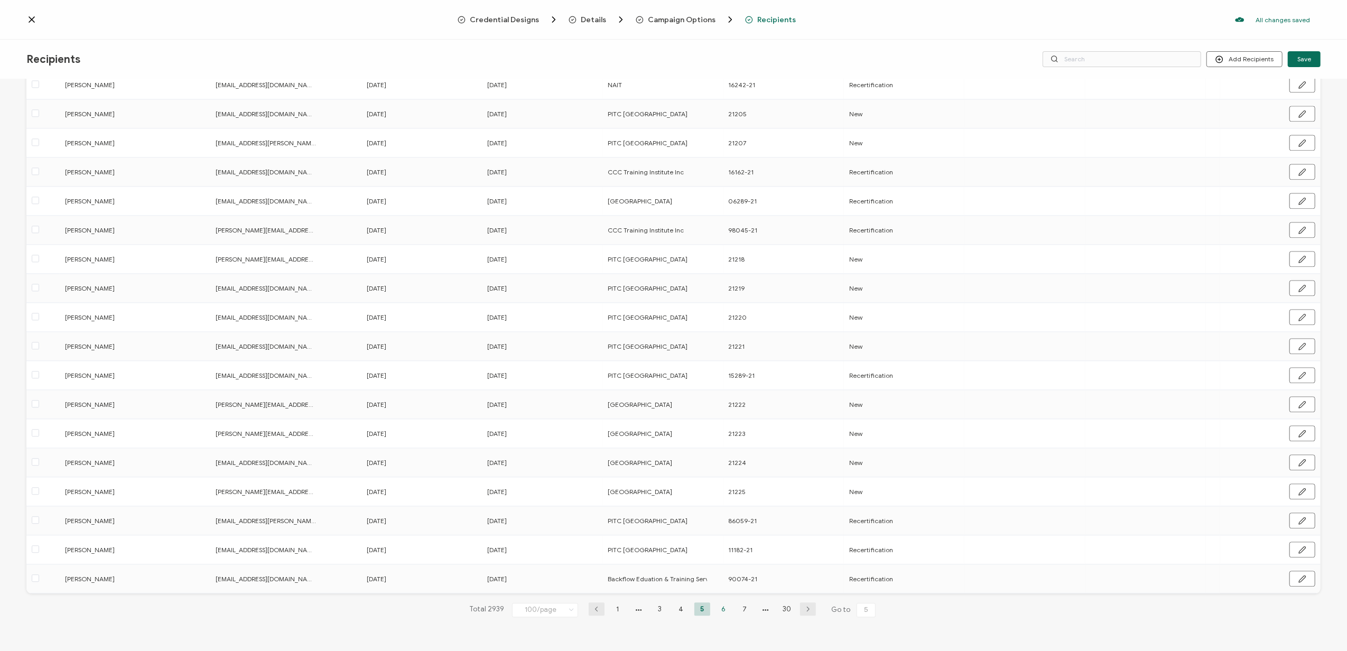
click at [720, 609] on li "6" at bounding box center [723, 608] width 16 height 13
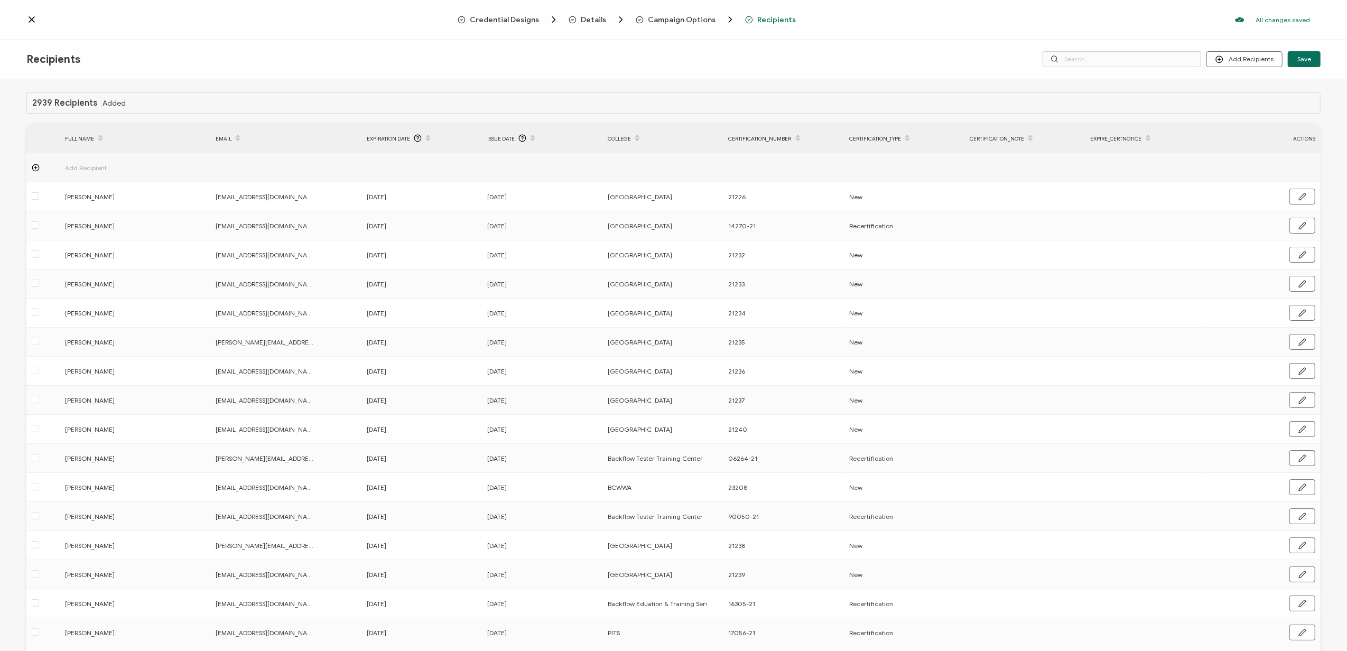
click at [399, 134] on span "Expiration Date" at bounding box center [388, 139] width 43 height 12
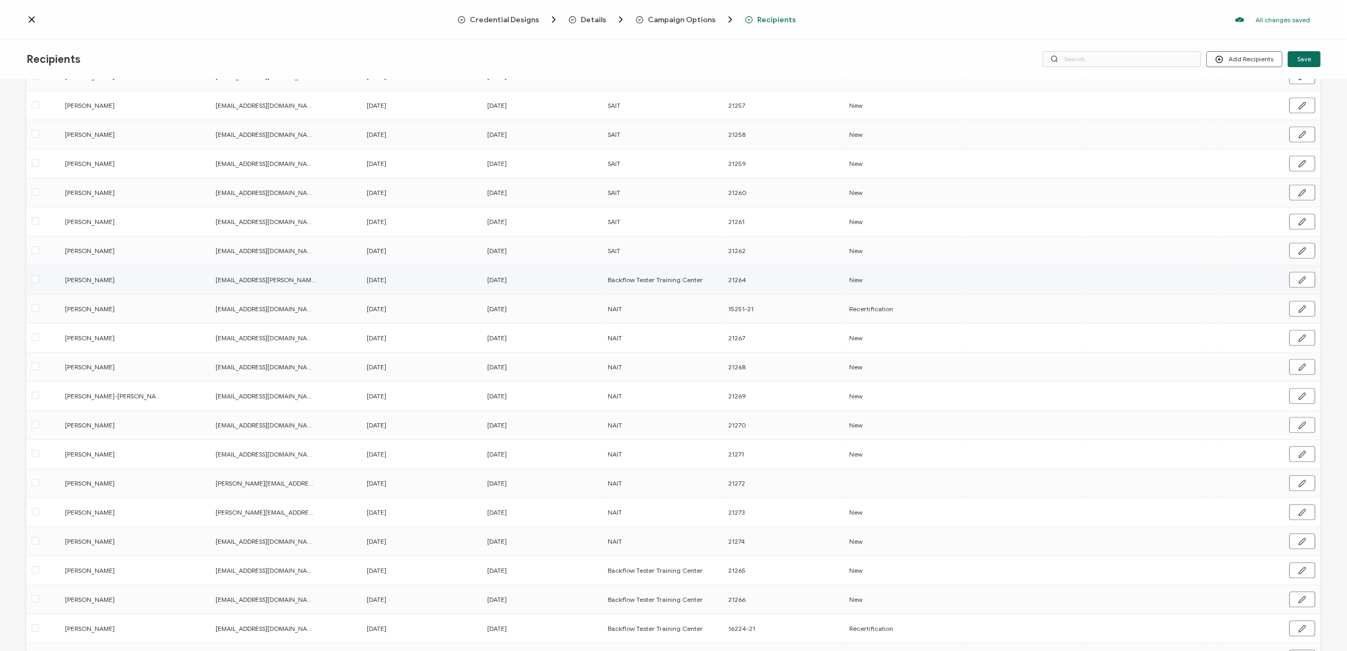
scroll to position [2495, 0]
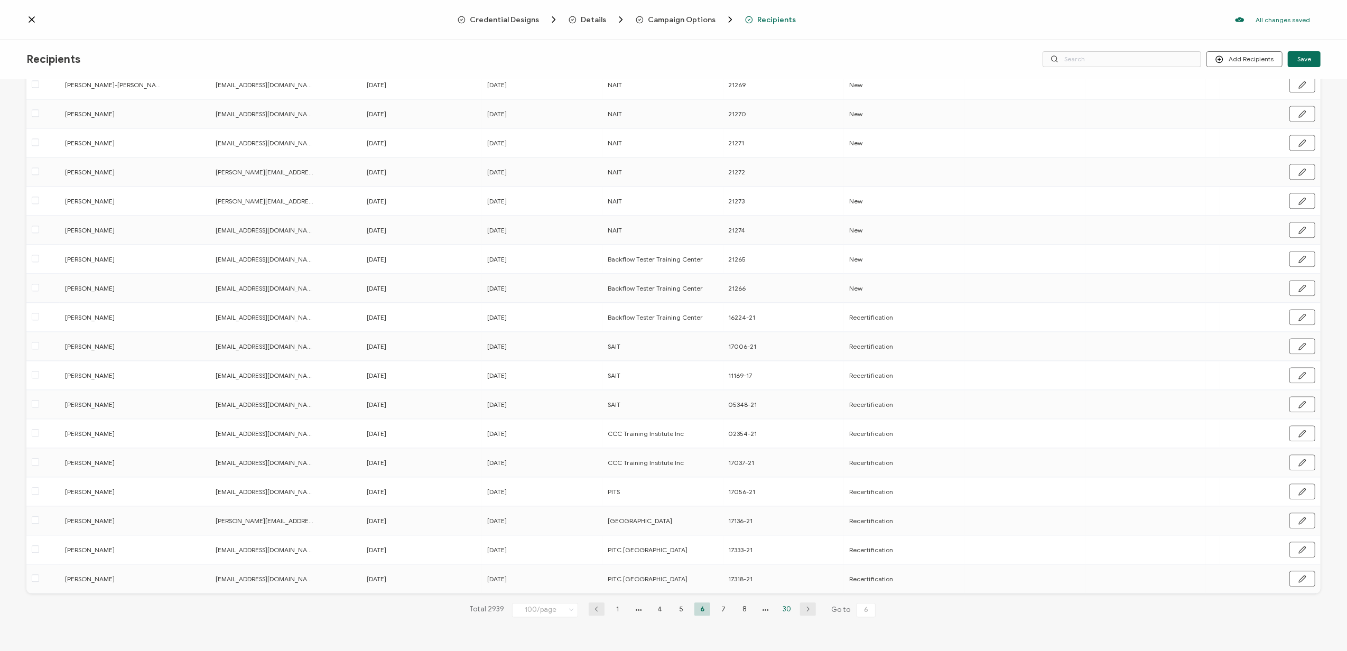
click at [783, 607] on li "30" at bounding box center [787, 608] width 16 height 13
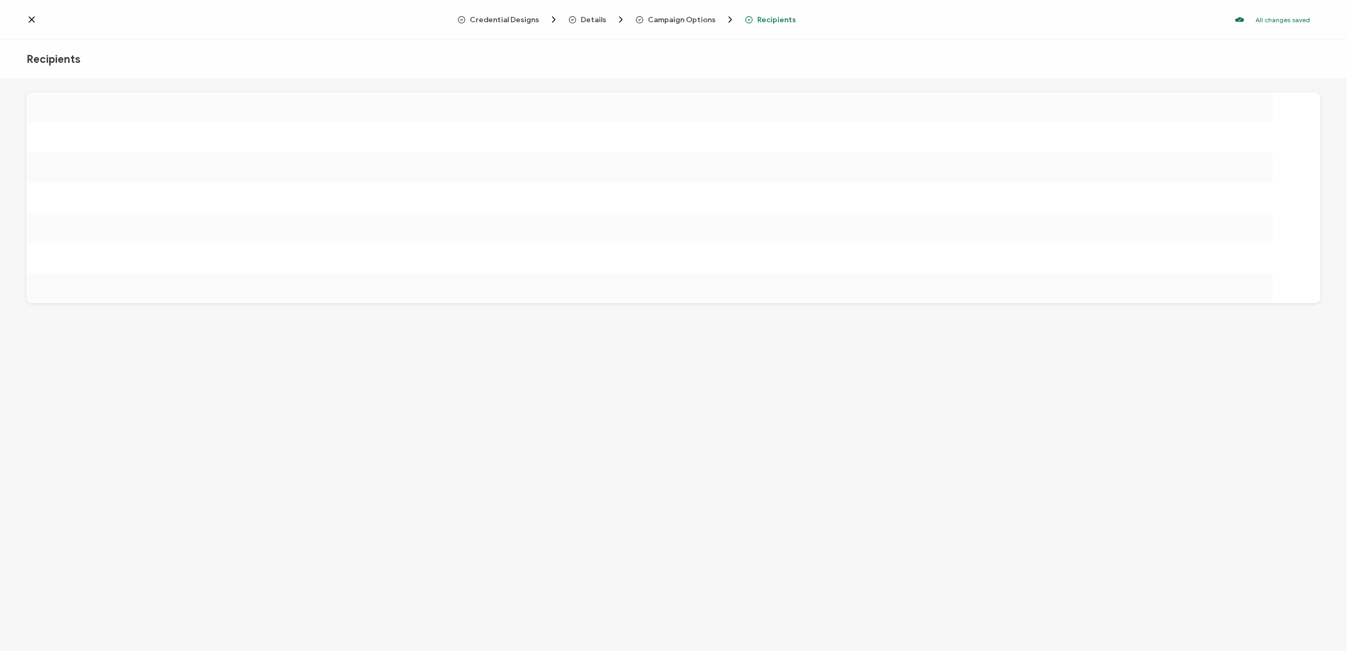
scroll to position [0, 0]
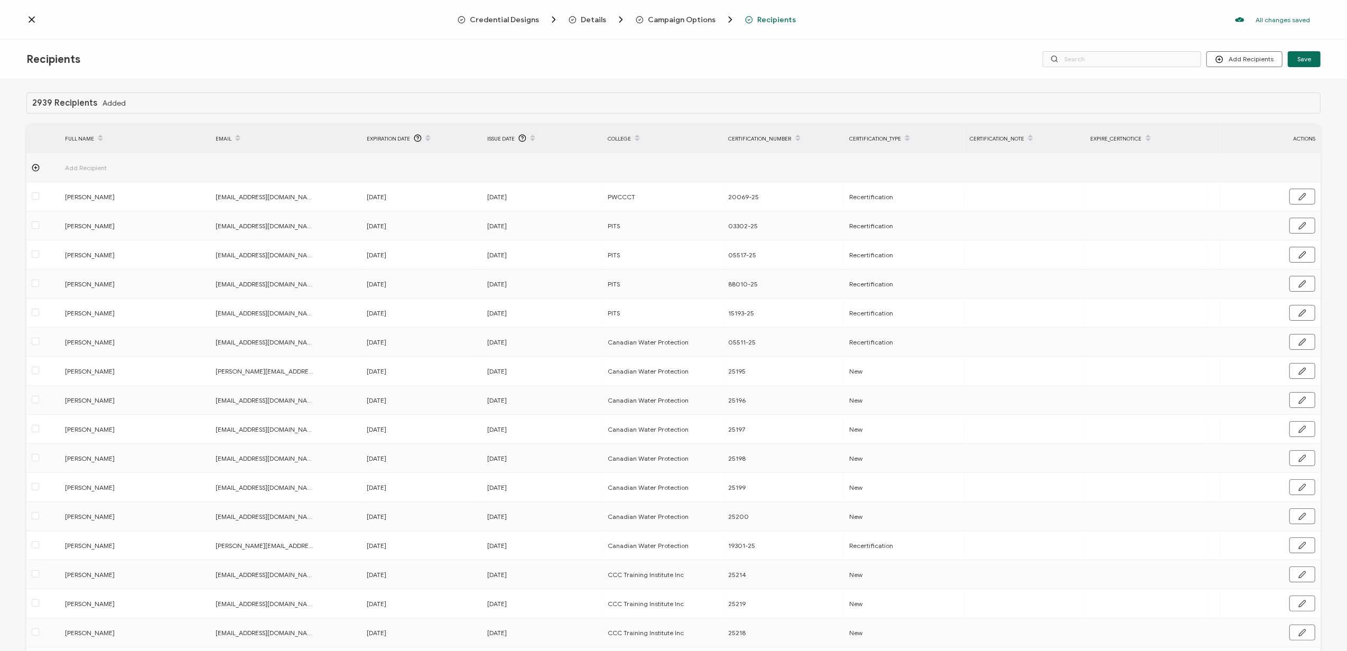
click at [387, 136] on span "Expiration Date" at bounding box center [388, 139] width 43 height 12
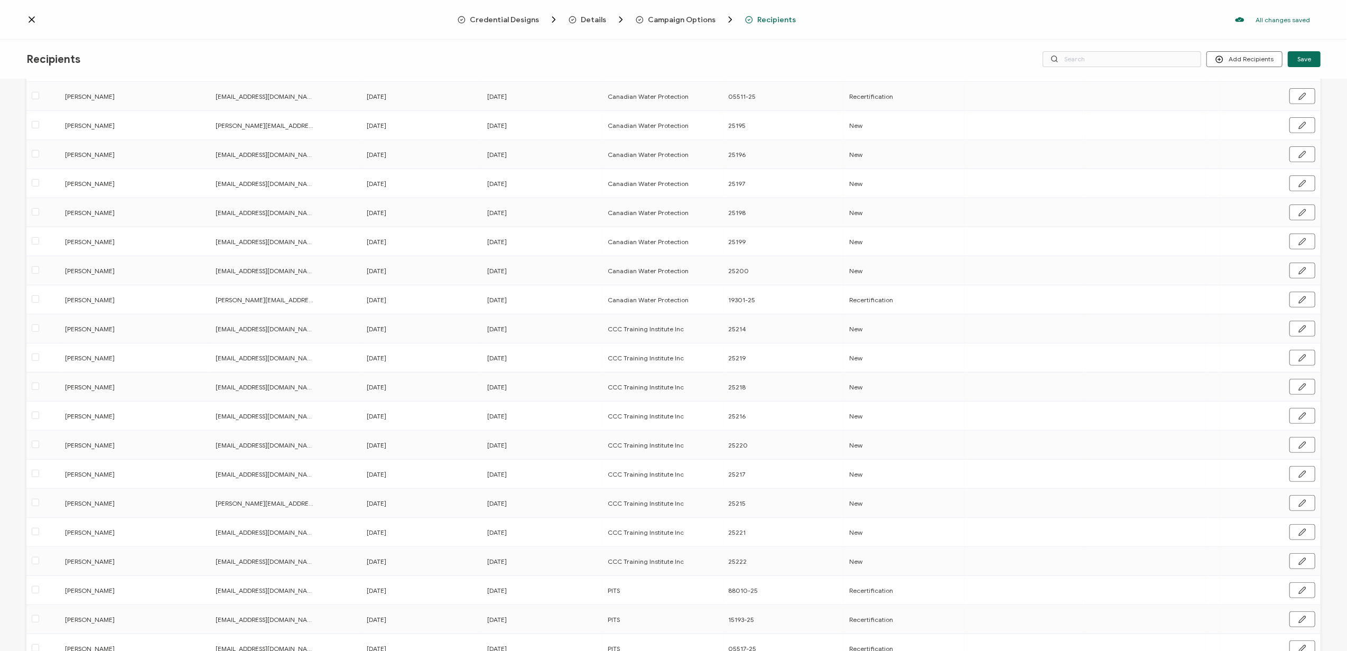
scroll to position [722, 0]
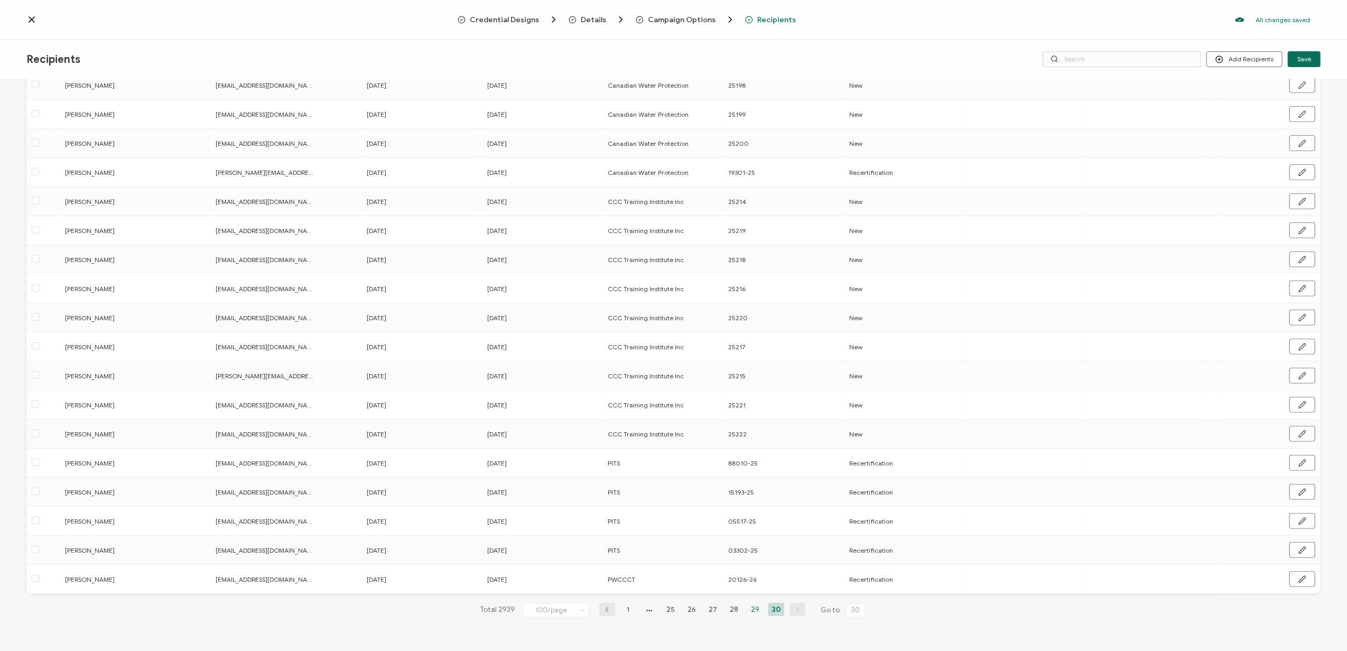
click at [754, 609] on li "29" at bounding box center [755, 609] width 16 height 13
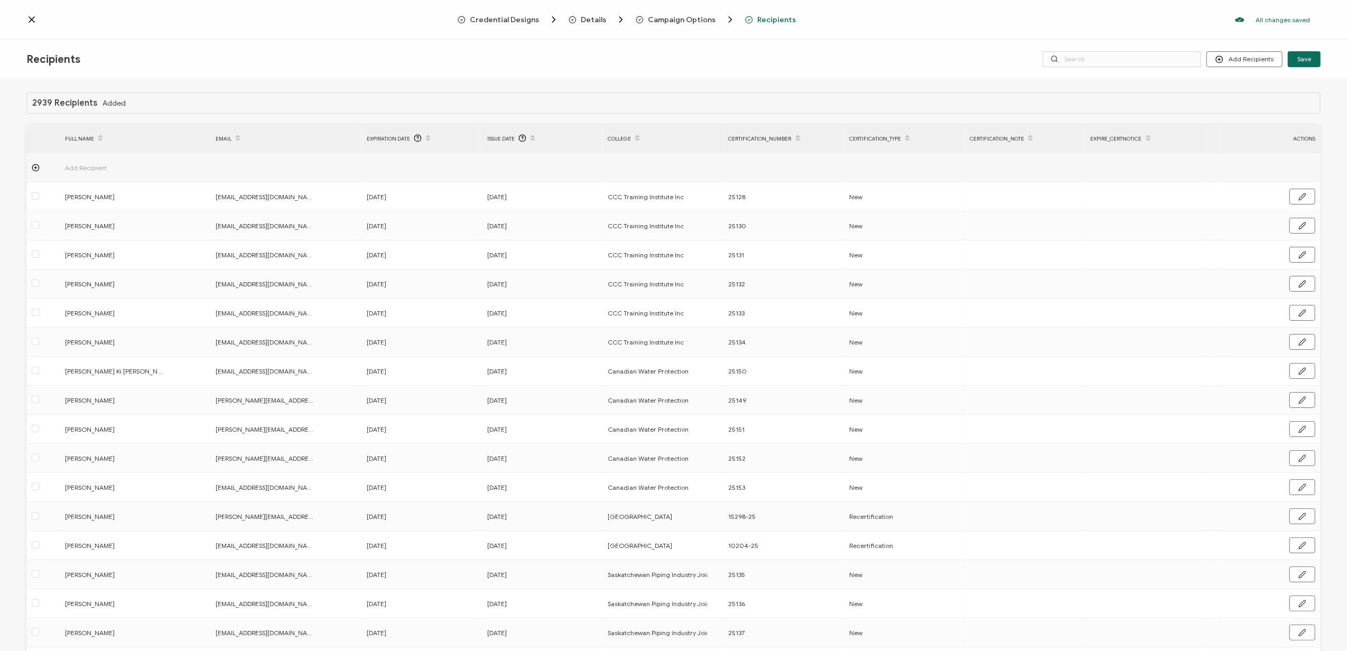
click at [388, 135] on span "Expiration Date" at bounding box center [388, 139] width 43 height 12
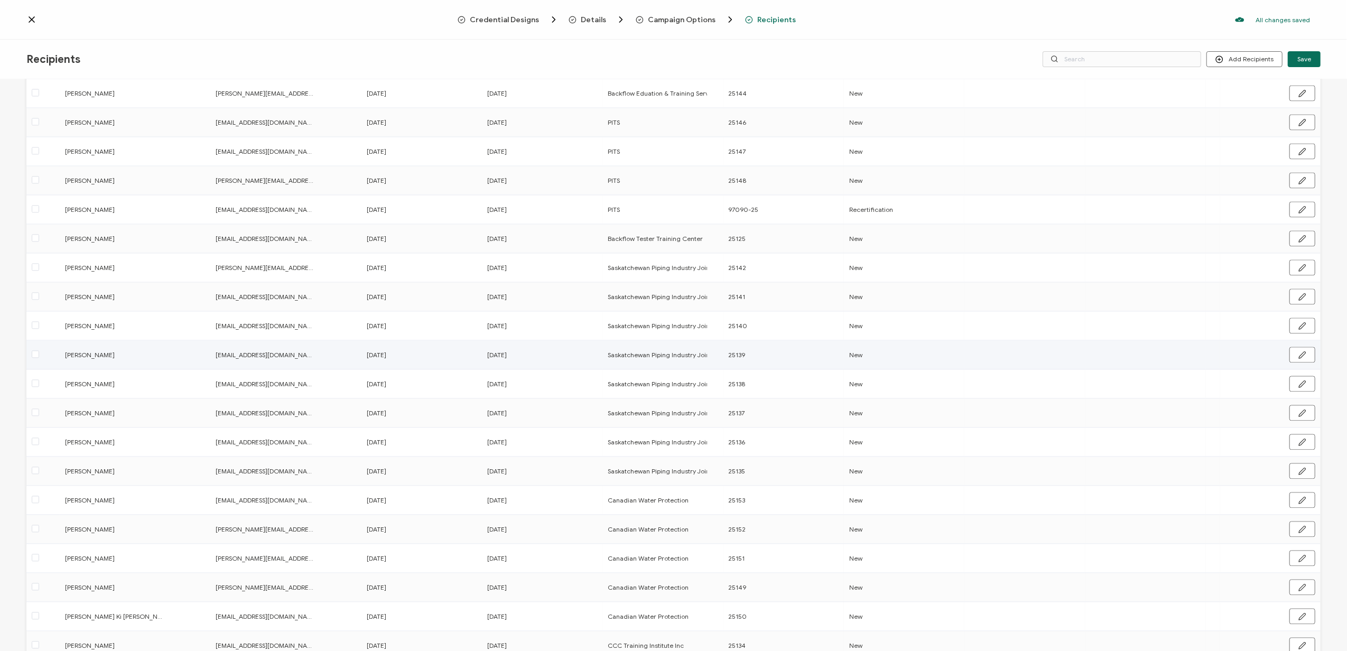
scroll to position [2495, 0]
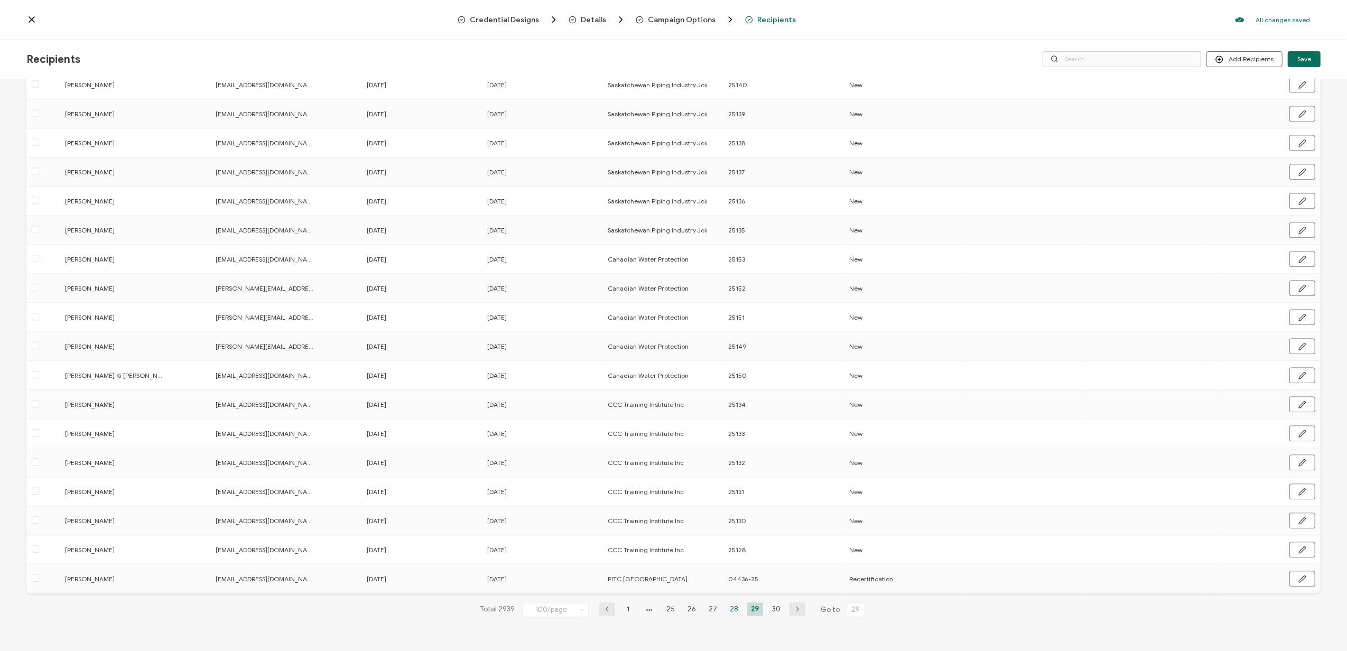
click at [728, 605] on li "28" at bounding box center [734, 608] width 16 height 13
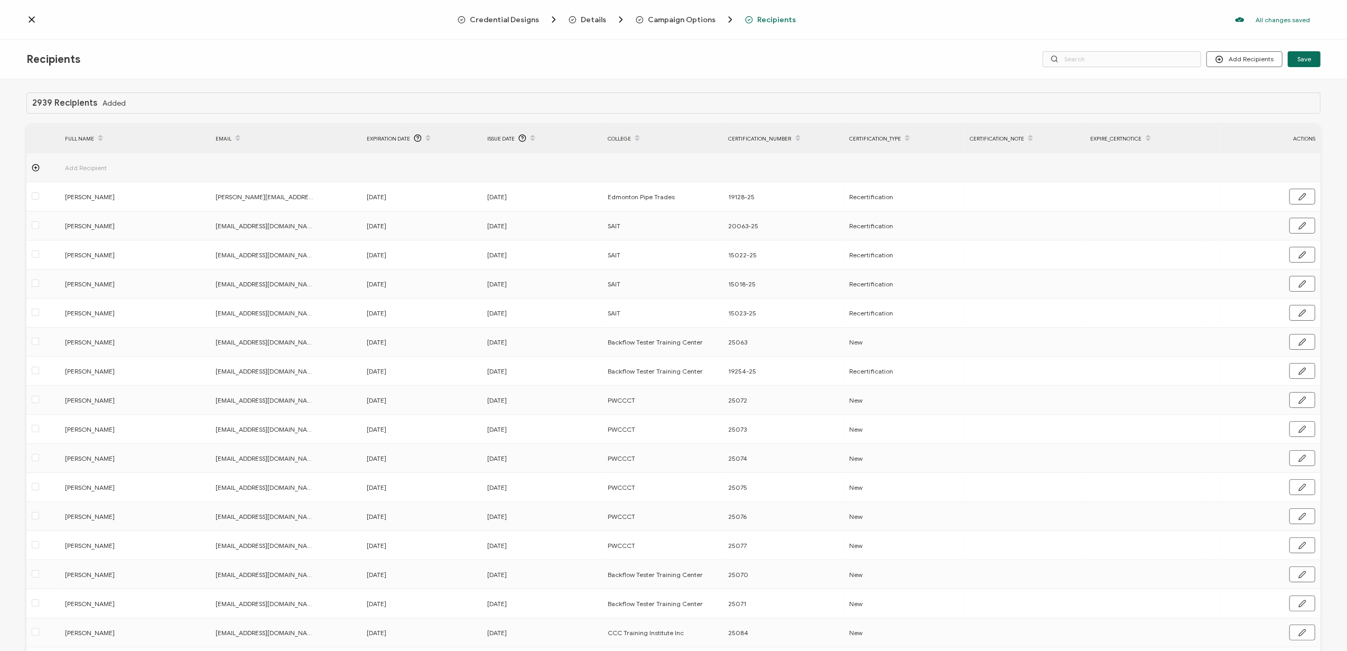
click at [394, 140] on span "Expiration Date" at bounding box center [388, 139] width 43 height 12
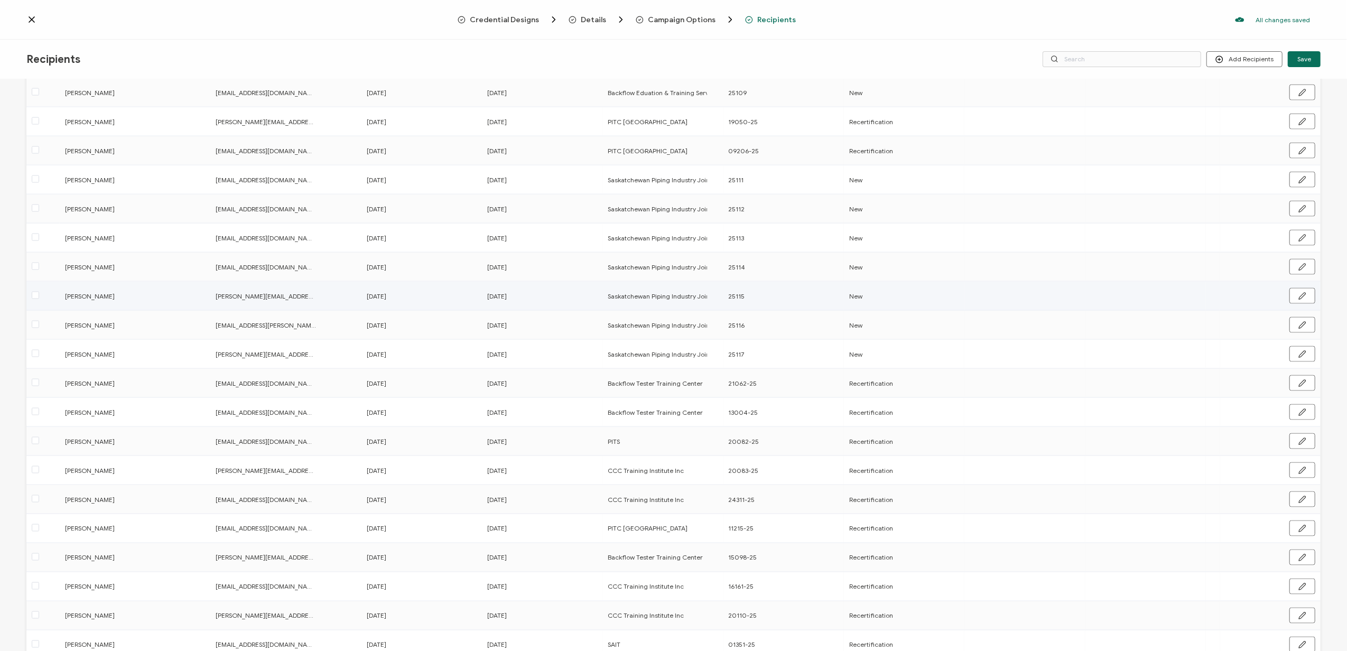
scroll to position [1550, 0]
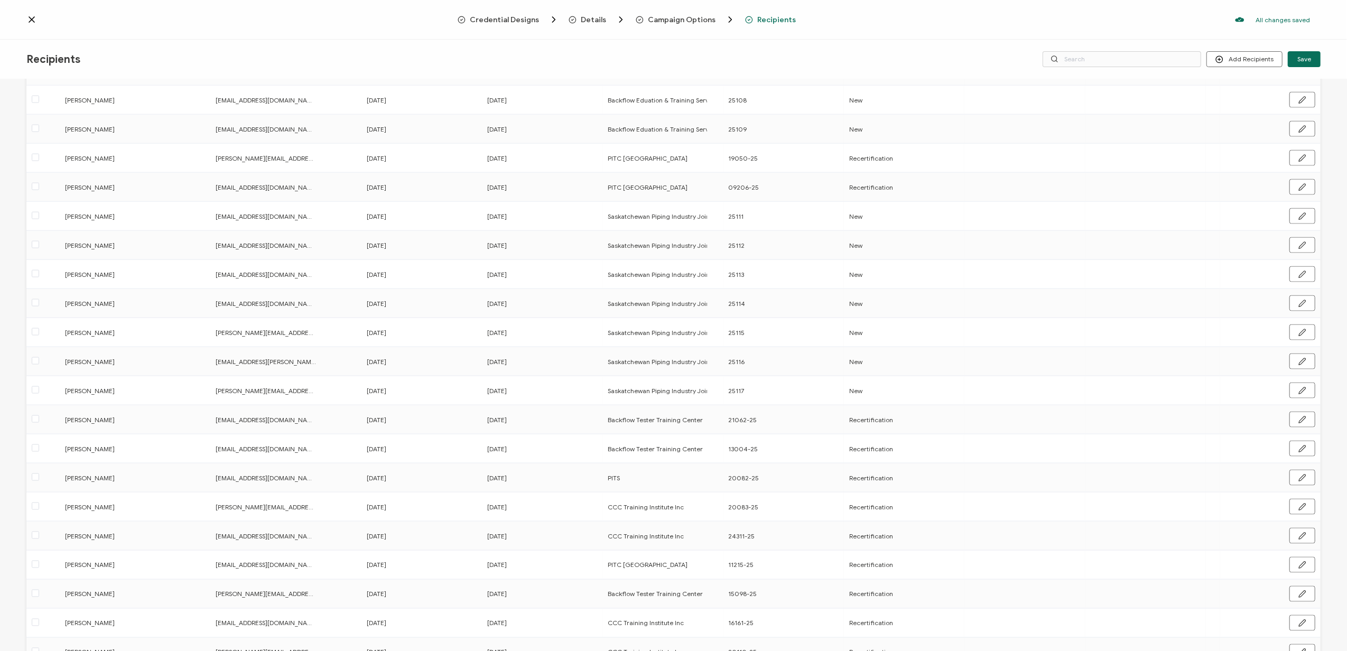
click at [1089, 49] on div "Recipients Add Recipients Upload Recipients Import From Recipients Import From …" at bounding box center [673, 60] width 1347 height 40
click at [1104, 53] on input "text" at bounding box center [1122, 59] width 159 height 16
type input "[PERSON_NAME]"
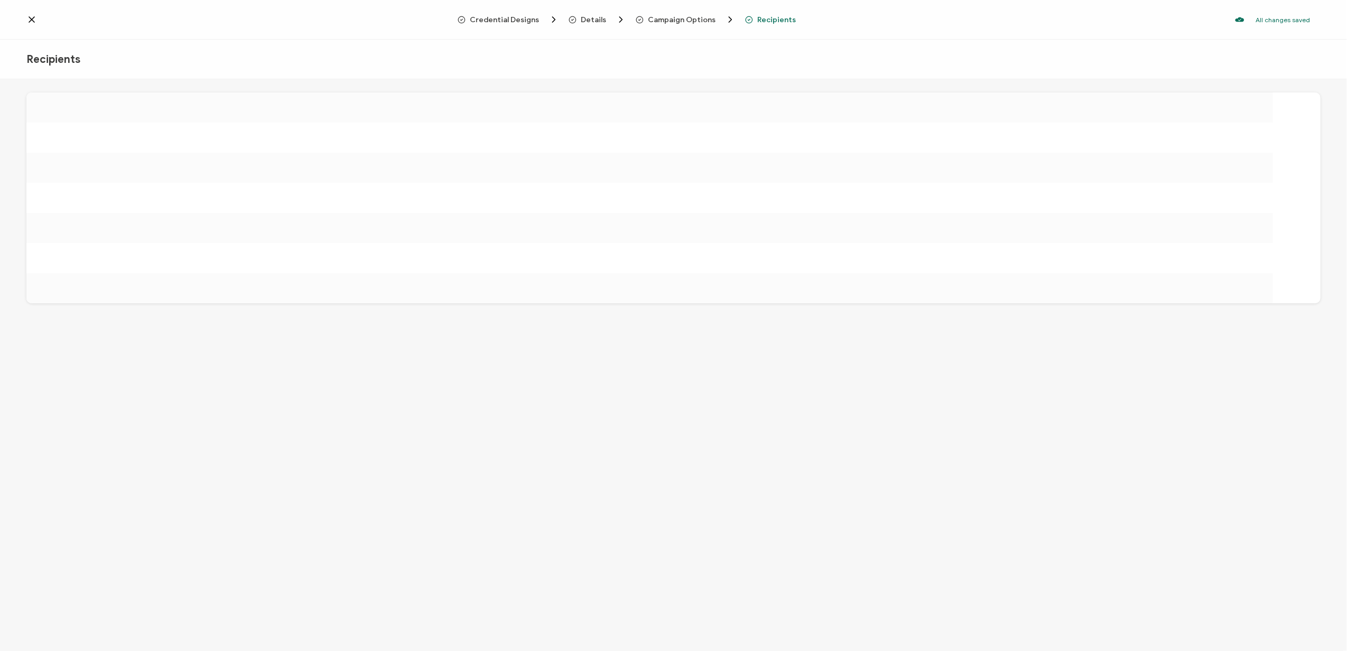
scroll to position [0, 0]
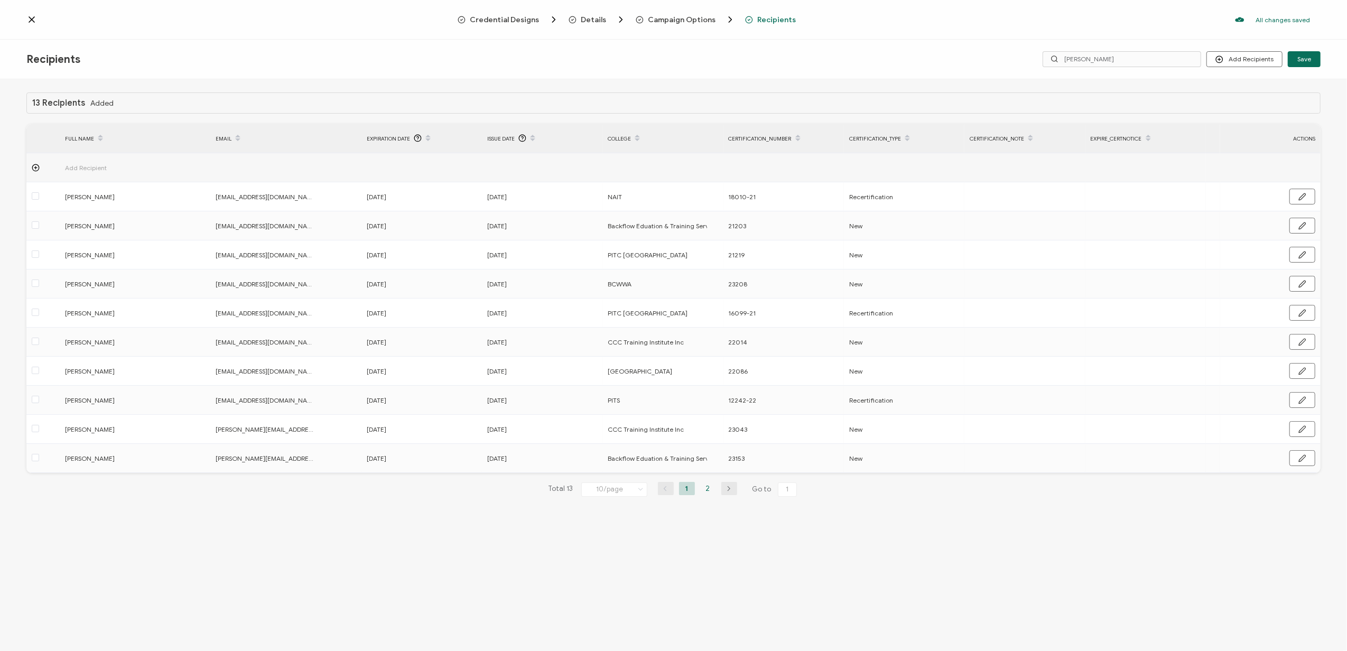
click at [705, 487] on li "2" at bounding box center [708, 488] width 16 height 13
drag, startPoint x: 1098, startPoint y: 52, endPoint x: 1007, endPoint y: 52, distance: 90.9
click at [1007, 52] on div "Add Recipients Upload Recipients Import From Recipients Import From List Save […" at bounding box center [1104, 59] width 431 height 16
type input "stilborn"
drag, startPoint x: 1106, startPoint y: 60, endPoint x: 1024, endPoint y: 62, distance: 81.9
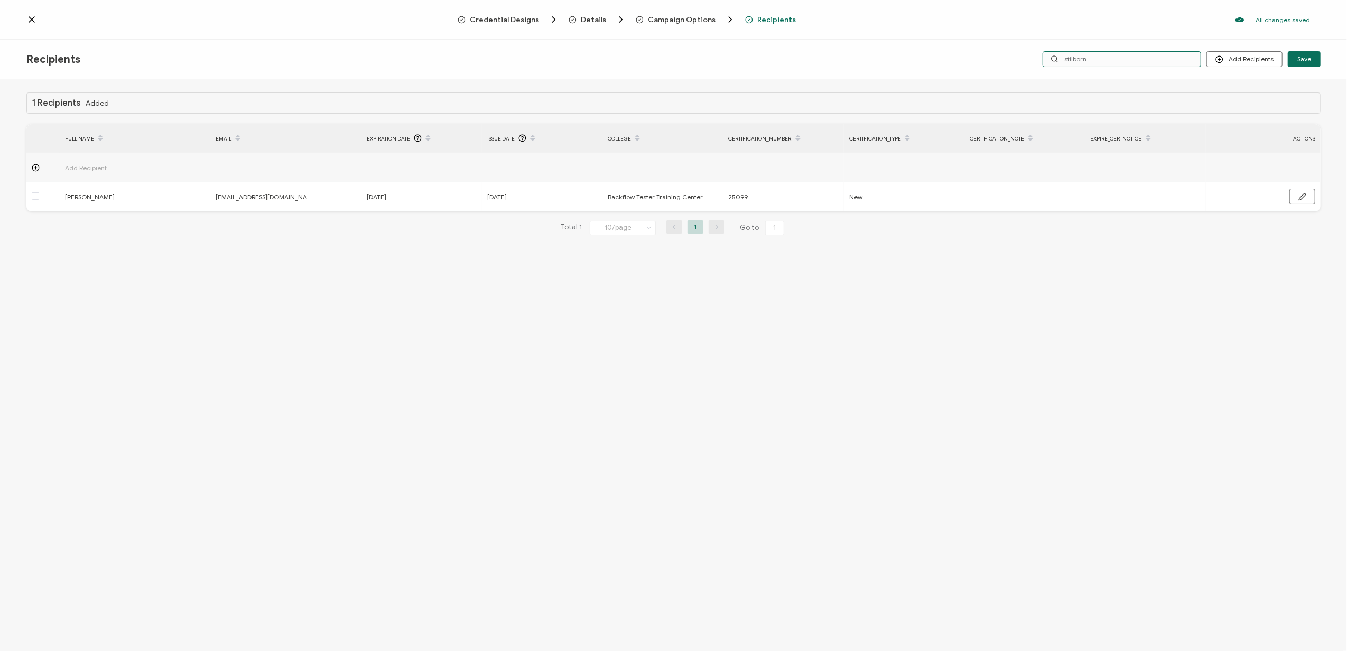
click at [1024, 62] on div "Add Recipients Upload Recipients Import From Recipients Import From List Save s…" at bounding box center [1104, 59] width 431 height 16
type input "[PERSON_NAME]"
drag, startPoint x: 1124, startPoint y: 60, endPoint x: 1047, endPoint y: 63, distance: 77.7
click at [1047, 63] on input "[PERSON_NAME]" at bounding box center [1122, 59] width 159 height 16
type input "[PERSON_NAME]"
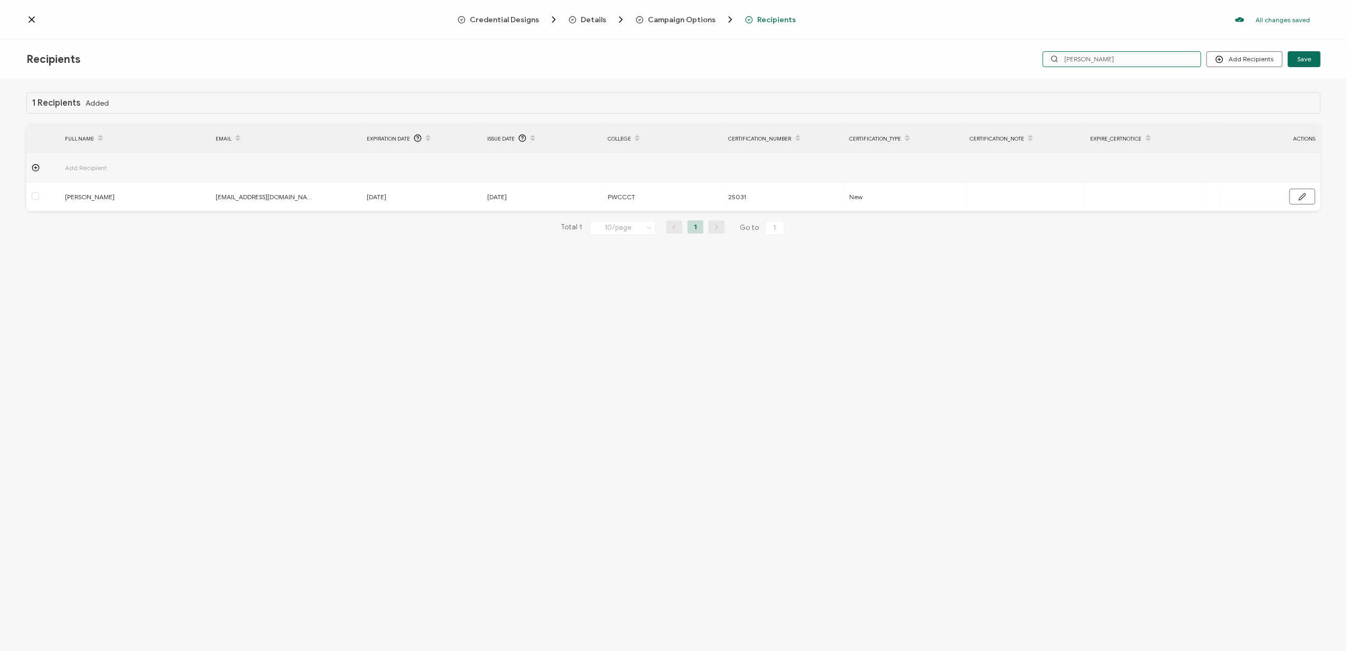
drag, startPoint x: 1117, startPoint y: 59, endPoint x: 990, endPoint y: 54, distance: 127.5
click at [990, 54] on div "Add Recipients Upload Recipients Import From Recipients Import From List Save […" at bounding box center [1104, 59] width 431 height 16
type input "[MEDICAL_DATA]"
drag, startPoint x: 1101, startPoint y: 58, endPoint x: 1039, endPoint y: 58, distance: 62.4
click at [1039, 58] on div "Add Recipients Upload Recipients Import From Recipients Import From List Save […" at bounding box center [1104, 59] width 431 height 16
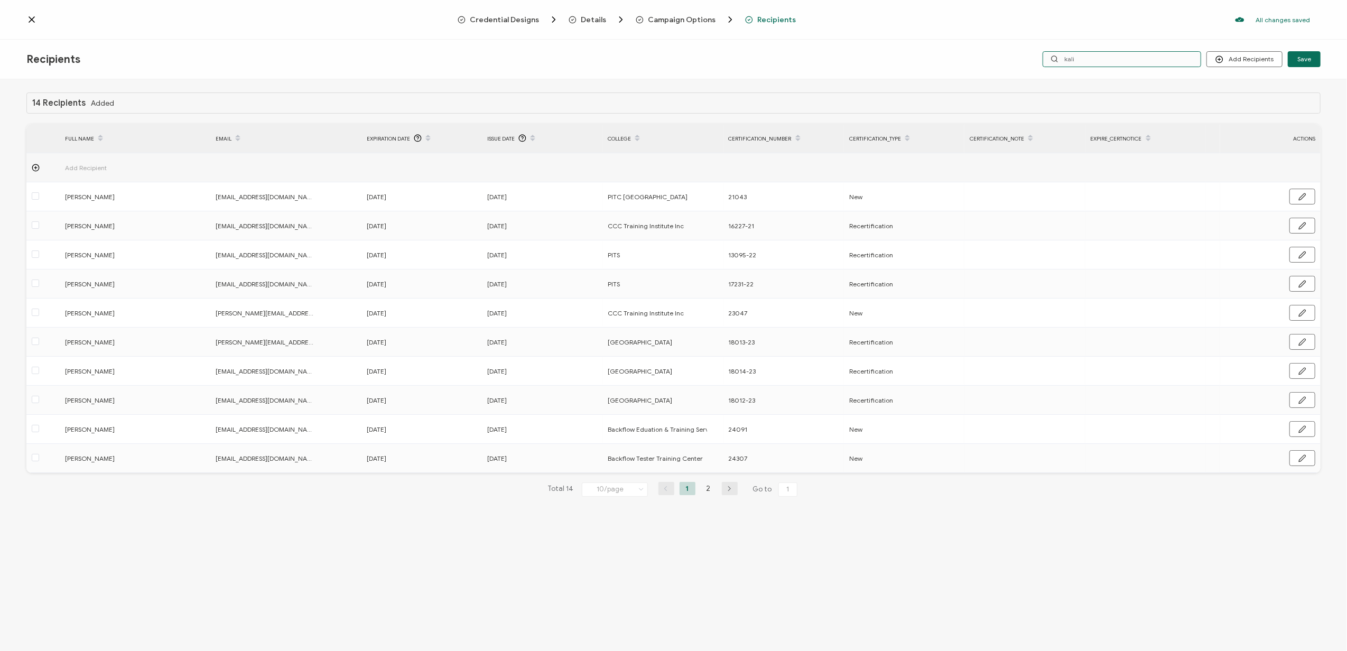
type input "kalid"
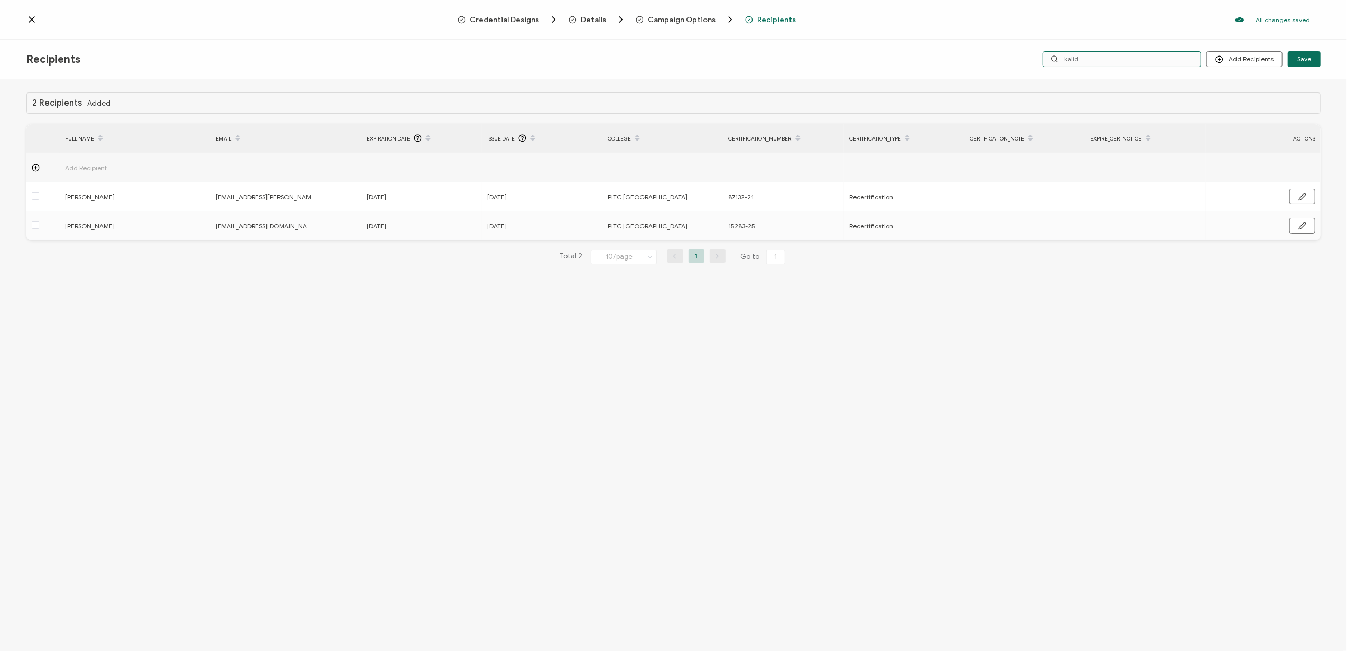
drag, startPoint x: 1124, startPoint y: 58, endPoint x: 999, endPoint y: 57, distance: 125.8
click at [1000, 57] on div "Add Recipients Upload Recipients Import From Recipients Import From List Save k…" at bounding box center [1104, 59] width 431 height 16
type input "[PERSON_NAME]"
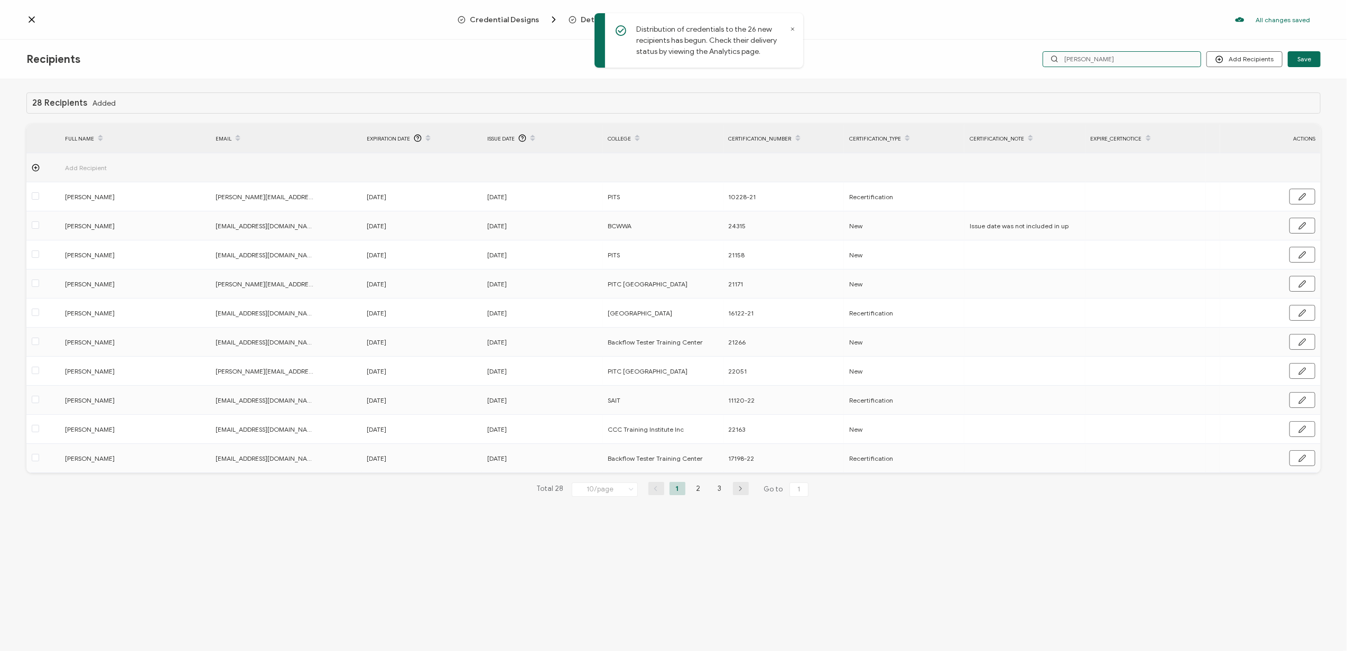
click at [1102, 63] on input "[PERSON_NAME]" at bounding box center [1122, 59] width 159 height 16
type input "[PERSON_NAME]"
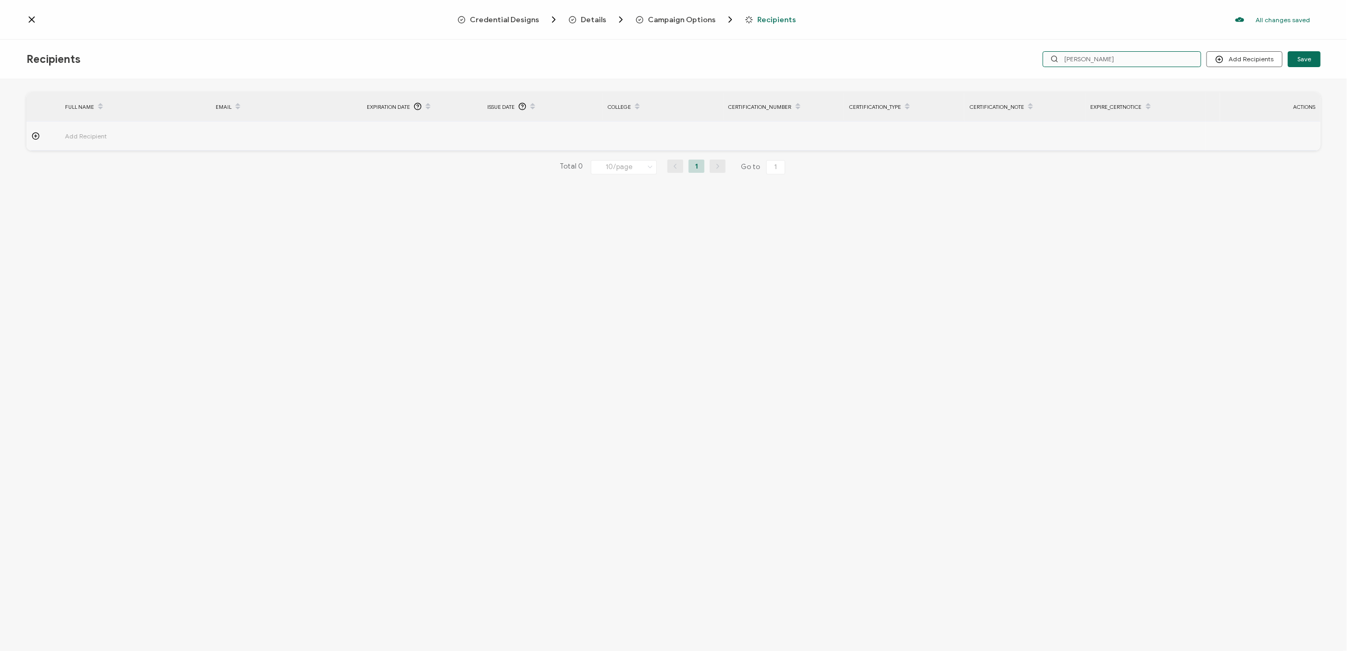
click at [1102, 63] on input "[PERSON_NAME]" at bounding box center [1122, 59] width 159 height 16
type input "[PERSON_NAME]"
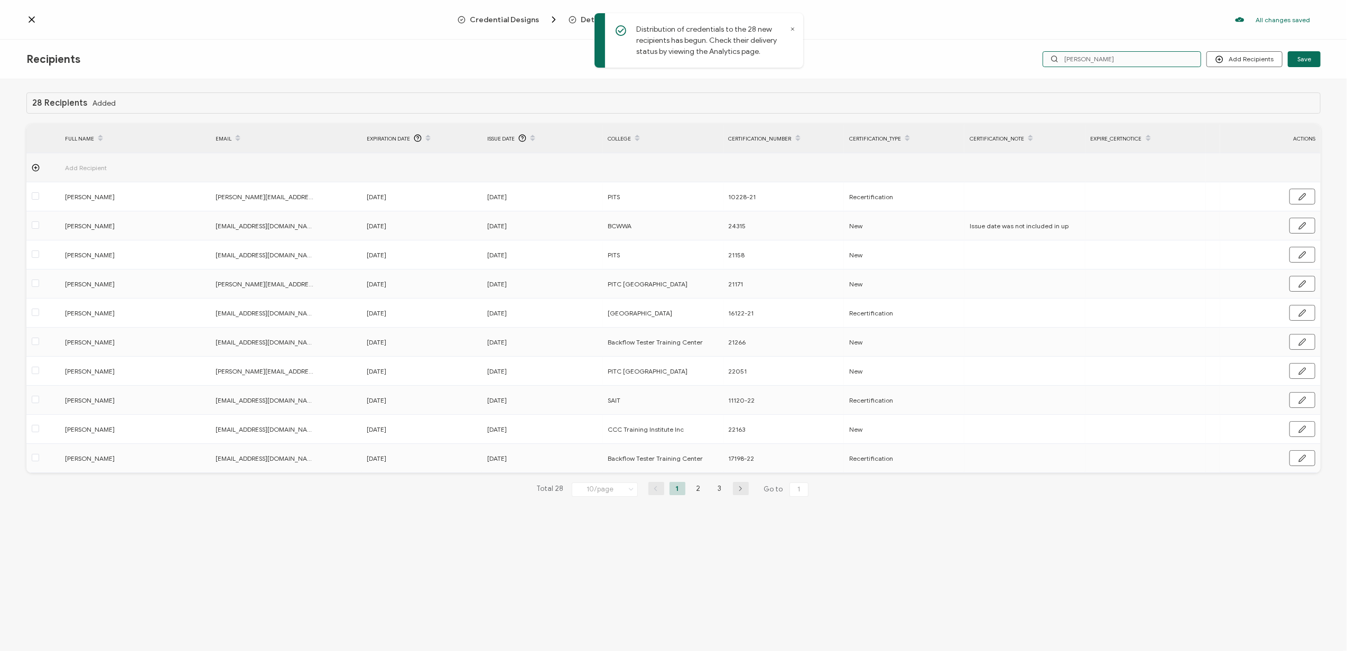
click at [1099, 57] on input "[PERSON_NAME]" at bounding box center [1122, 59] width 159 height 16
type input "[PERSON_NAME]"
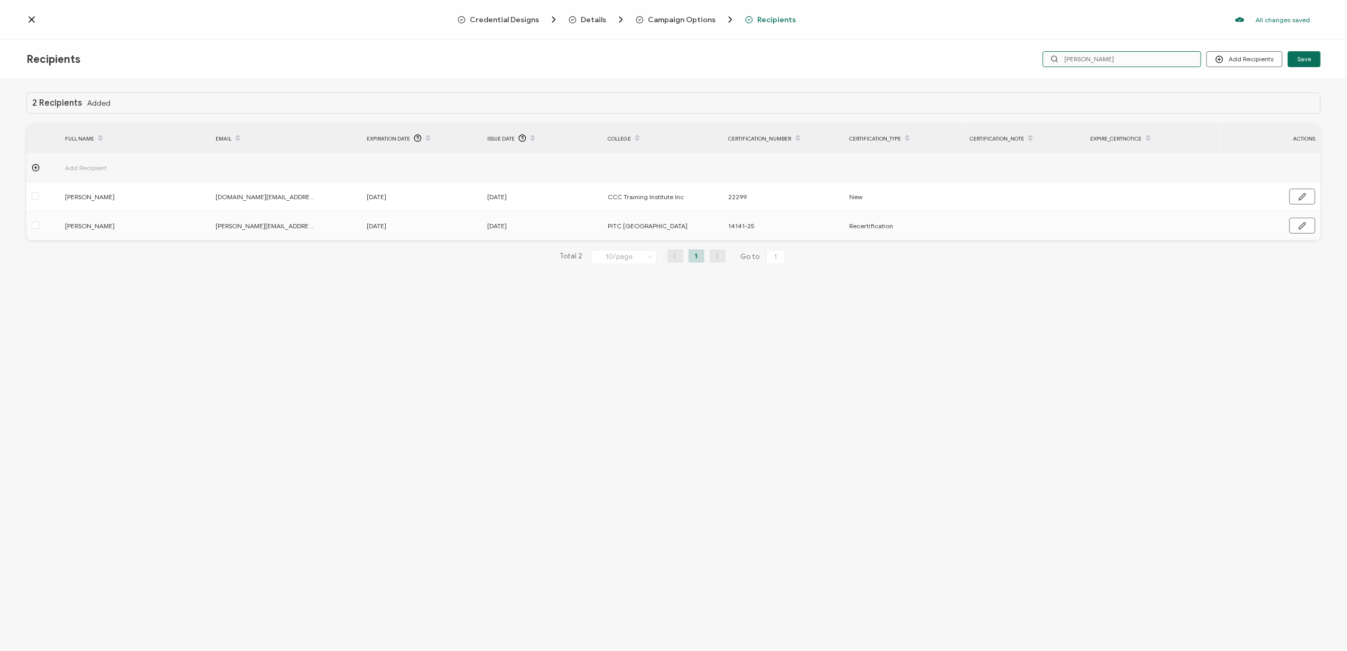
drag, startPoint x: 1110, startPoint y: 59, endPoint x: 1002, endPoint y: 59, distance: 107.8
click at [1002, 59] on div "Add Recipients Upload Recipients Import From Recipients Import From List Save […" at bounding box center [1104, 59] width 431 height 16
type input "g"
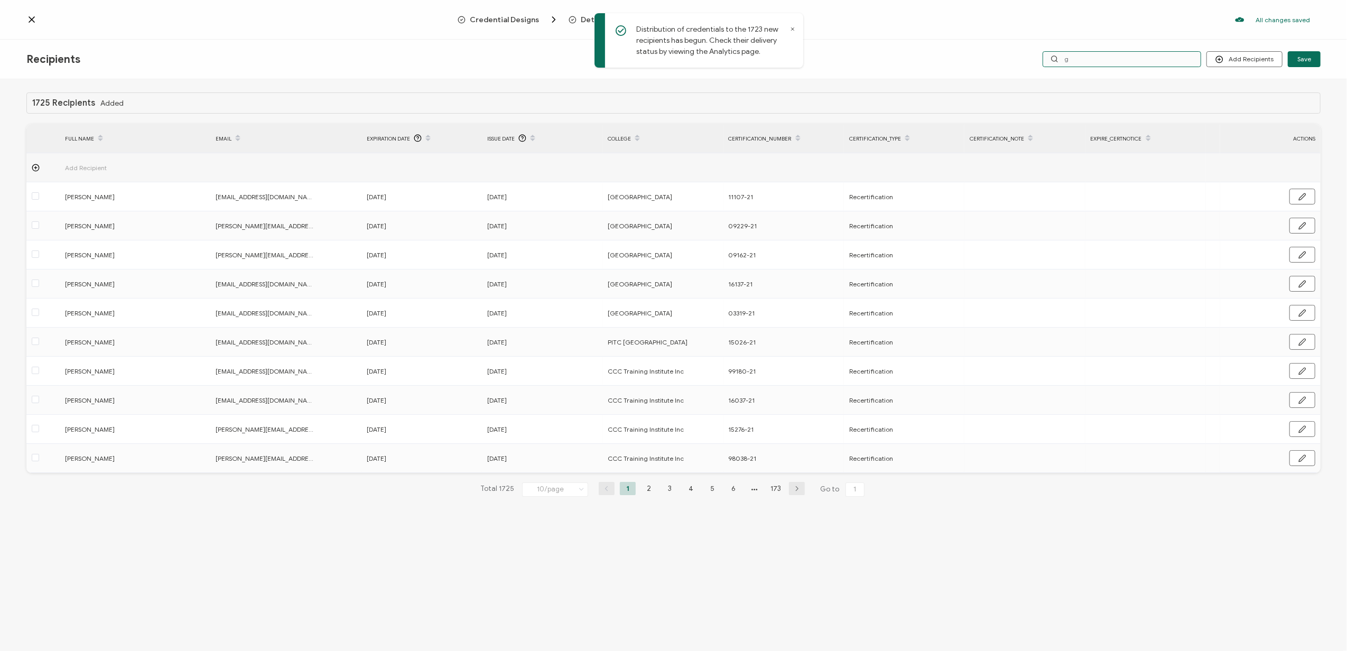
click at [1081, 60] on input "g" at bounding box center [1122, 59] width 159 height 16
type input "[PERSON_NAME]"
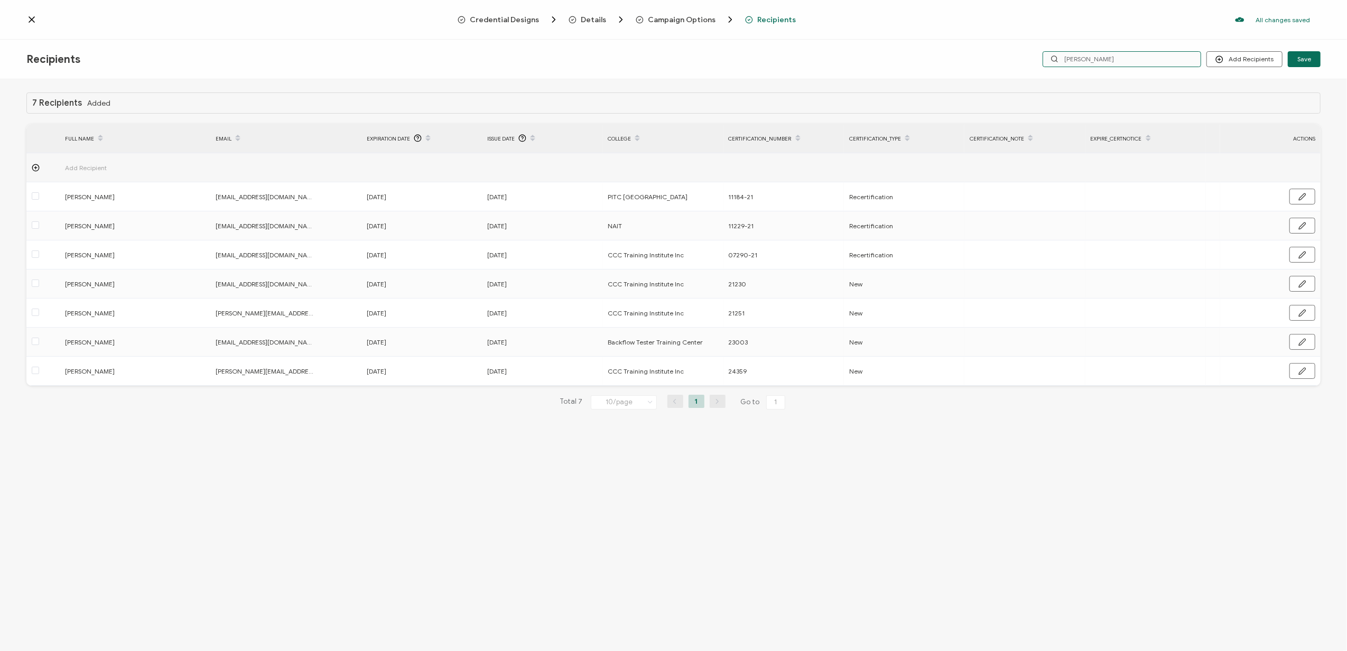
drag, startPoint x: 1081, startPoint y: 60, endPoint x: 1117, endPoint y: 82, distance: 42.2
click at [1061, 66] on div "[PERSON_NAME]" at bounding box center [1122, 59] width 159 height 16
drag, startPoint x: 1098, startPoint y: 61, endPoint x: 1016, endPoint y: 60, distance: 82.4
click at [1016, 60] on div "Add Recipients Upload Recipients Import From Recipients Import From List Save […" at bounding box center [1104, 59] width 431 height 16
type input "2030"
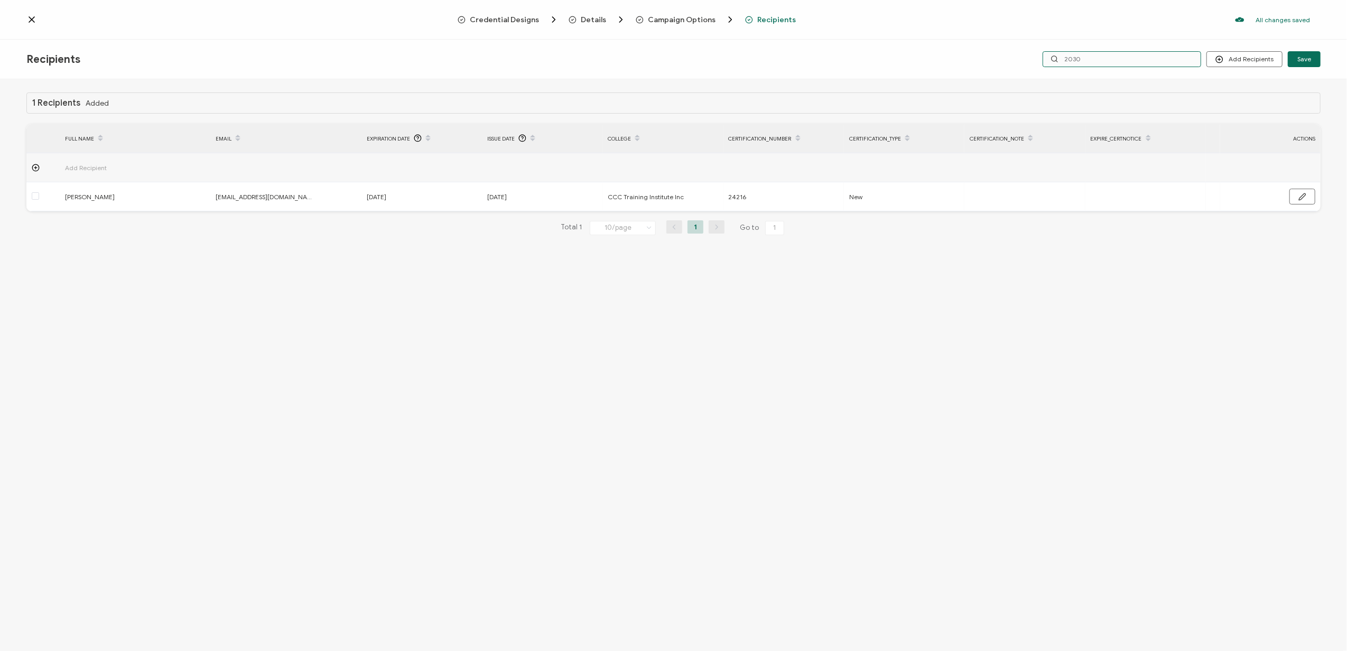
drag, startPoint x: 1108, startPoint y: 56, endPoint x: 1049, endPoint y: 62, distance: 58.9
click at [1049, 62] on input "2030" at bounding box center [1122, 59] width 159 height 16
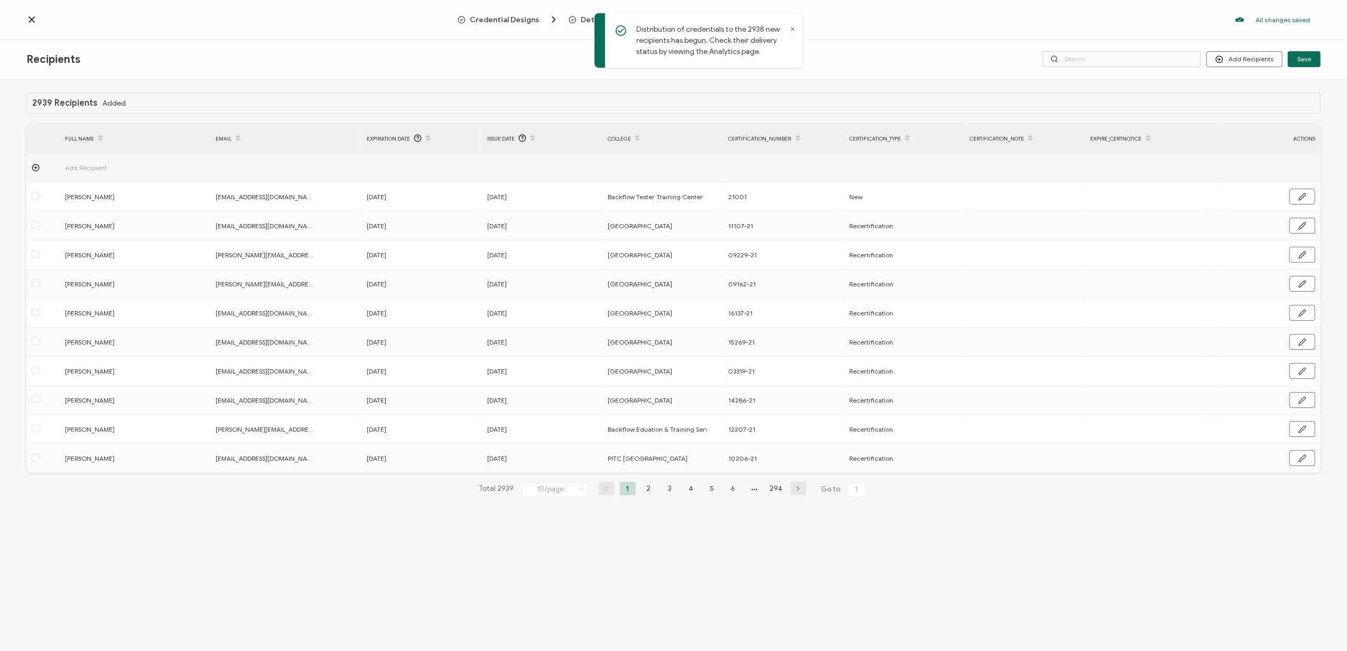
click at [26, 17] on icon at bounding box center [31, 19] width 11 height 11
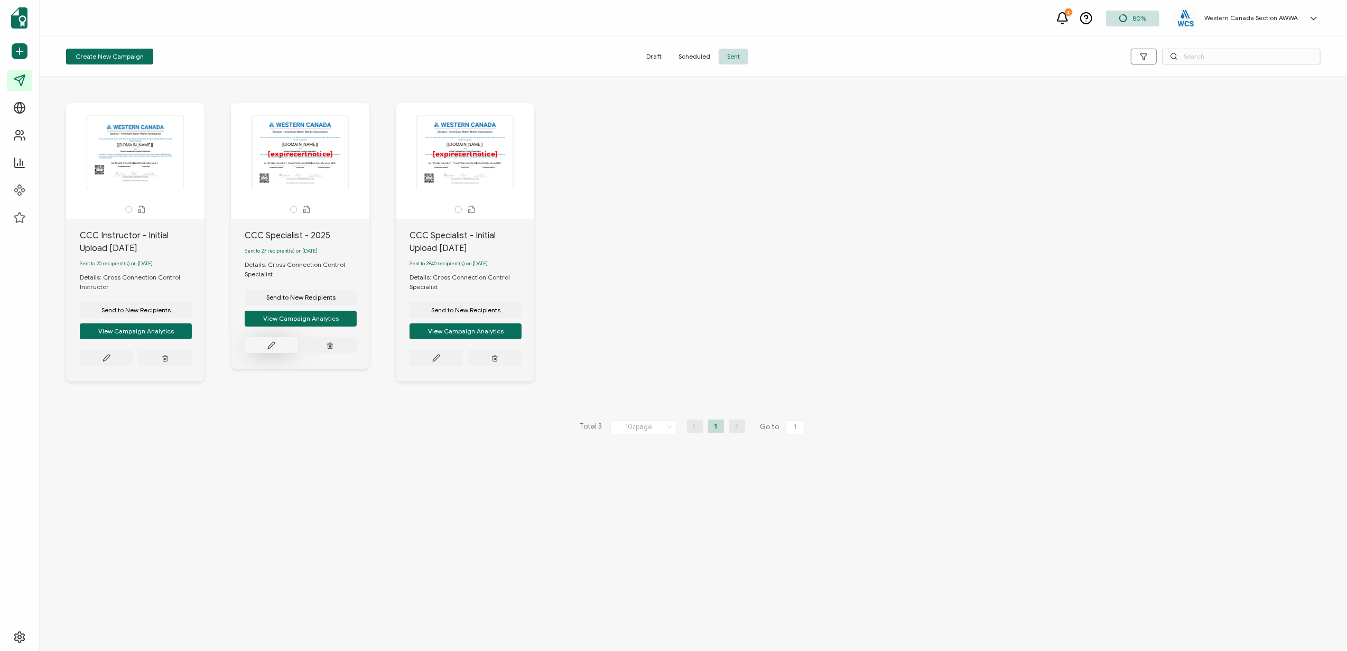
click at [109, 355] on icon at bounding box center [106, 358] width 6 height 6
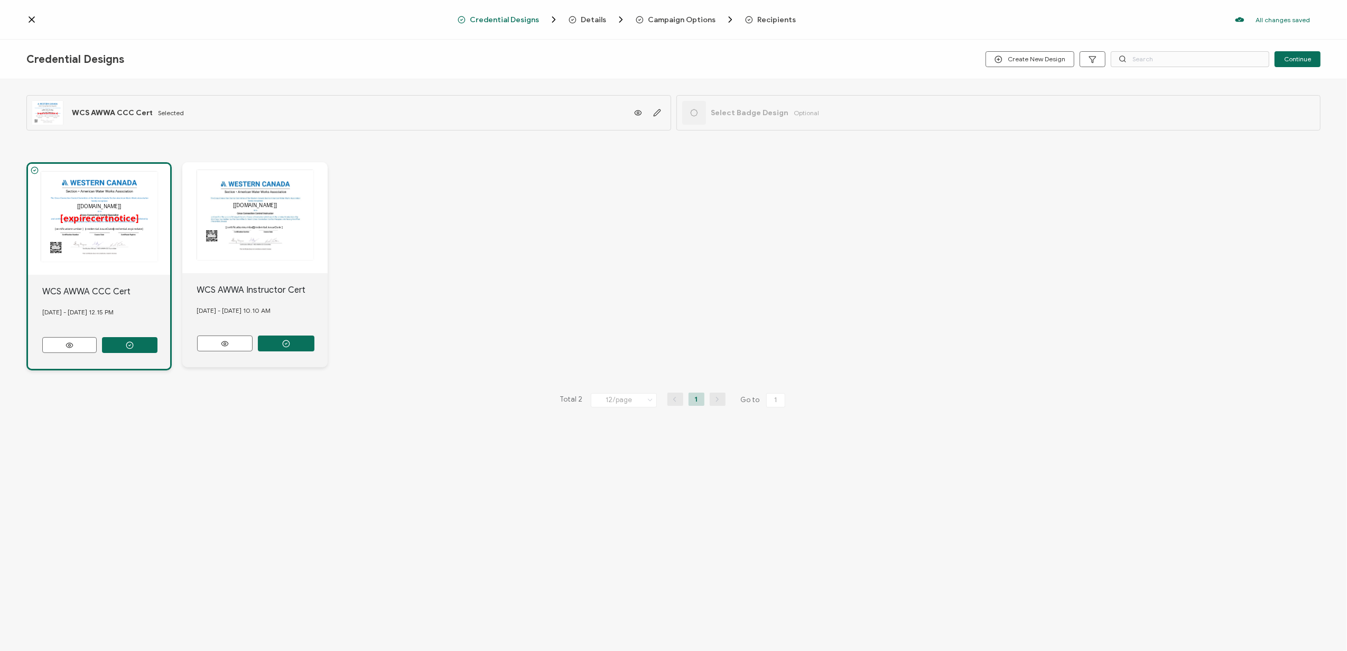
click at [751, 13] on div at bounding box center [699, 12] width 211 height 3
click at [763, 14] on span "Recipients" at bounding box center [770, 19] width 51 height 11
click at [771, 16] on span "Recipients" at bounding box center [776, 20] width 39 height 8
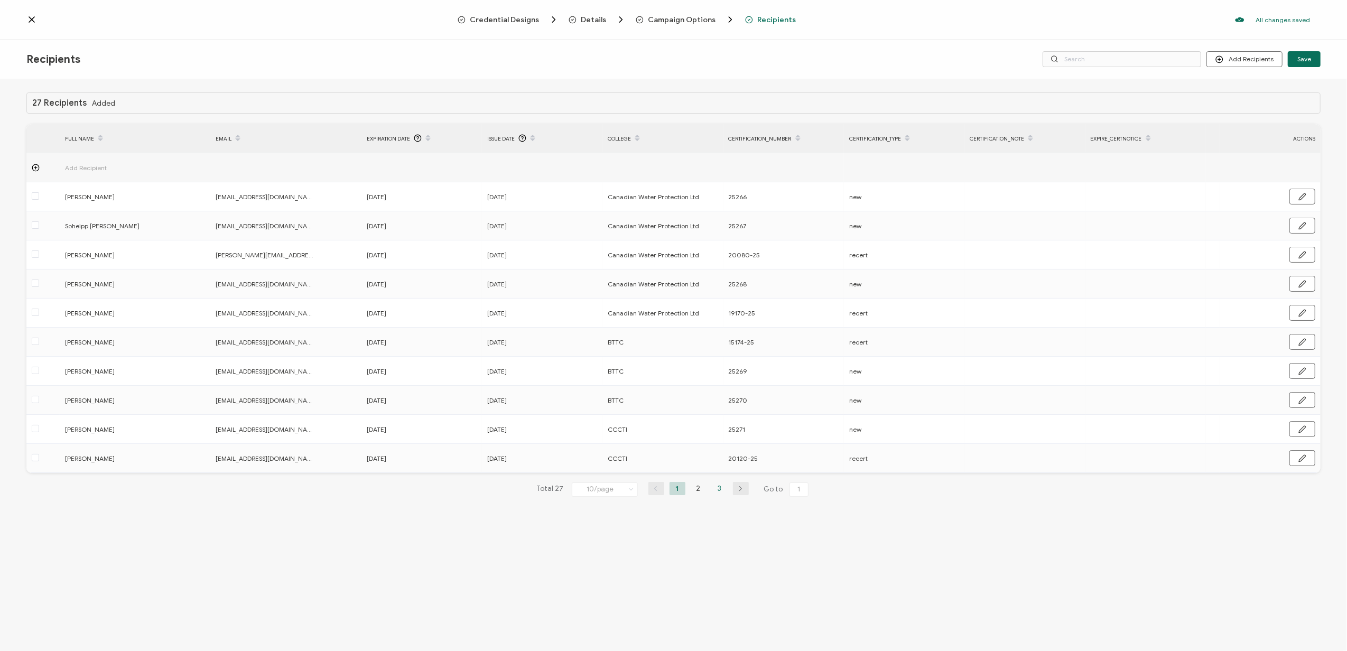
click at [722, 491] on li "3" at bounding box center [720, 488] width 16 height 13
click at [692, 396] on li "2" at bounding box center [699, 401] width 16 height 13
click at [673, 484] on li "1" at bounding box center [678, 488] width 16 height 13
